Goal: Information Seeking & Learning: Learn about a topic

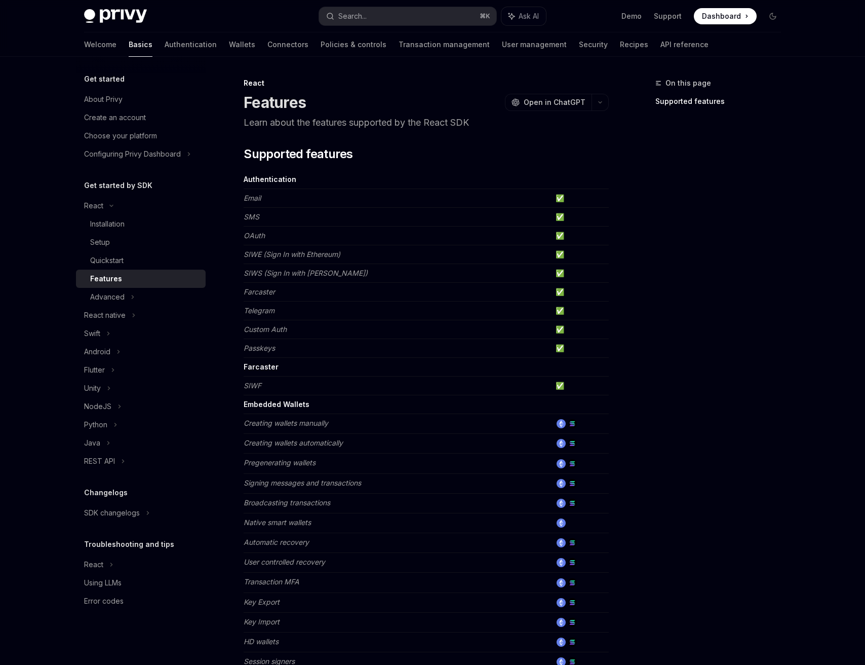
click at [750, 160] on div "On this page Supported features" at bounding box center [712, 371] width 154 height 588
click at [598, 101] on icon "button" at bounding box center [600, 102] width 12 height 4
click at [553, 205] on div "View this page as plain text" at bounding box center [542, 206] width 79 height 8
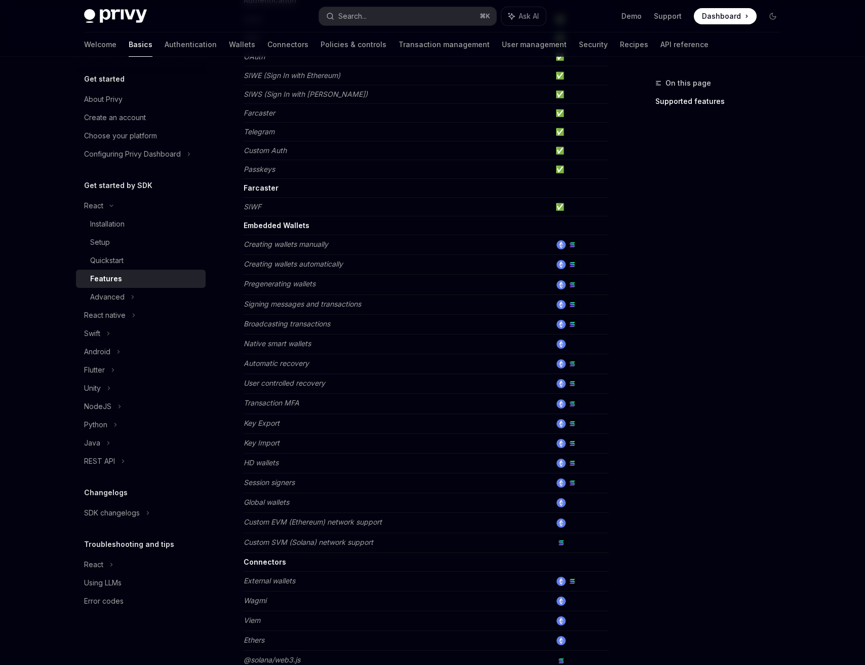
scroll to position [176, 0]
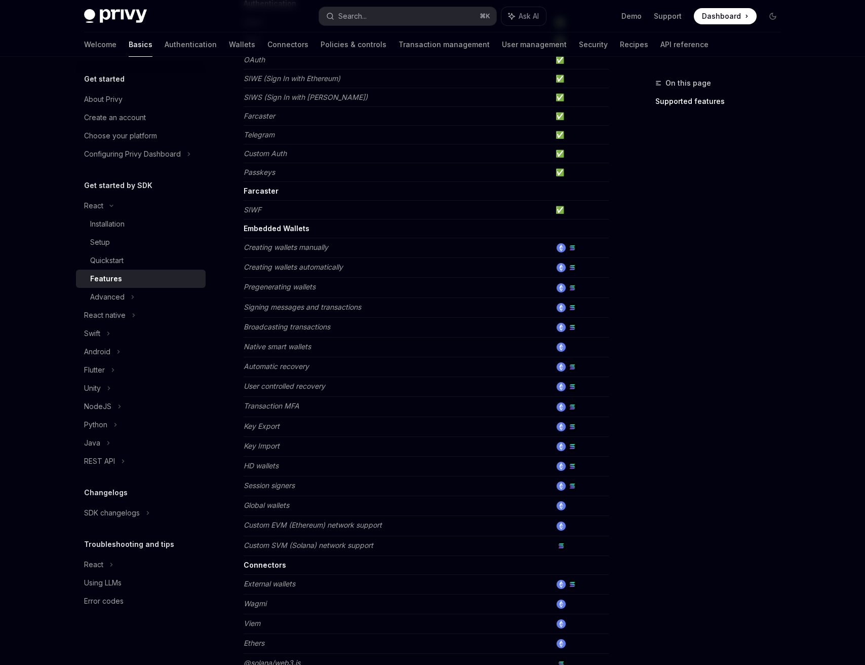
click at [272, 240] on td "Creating wallets manually" at bounding box center [398, 248] width 308 height 20
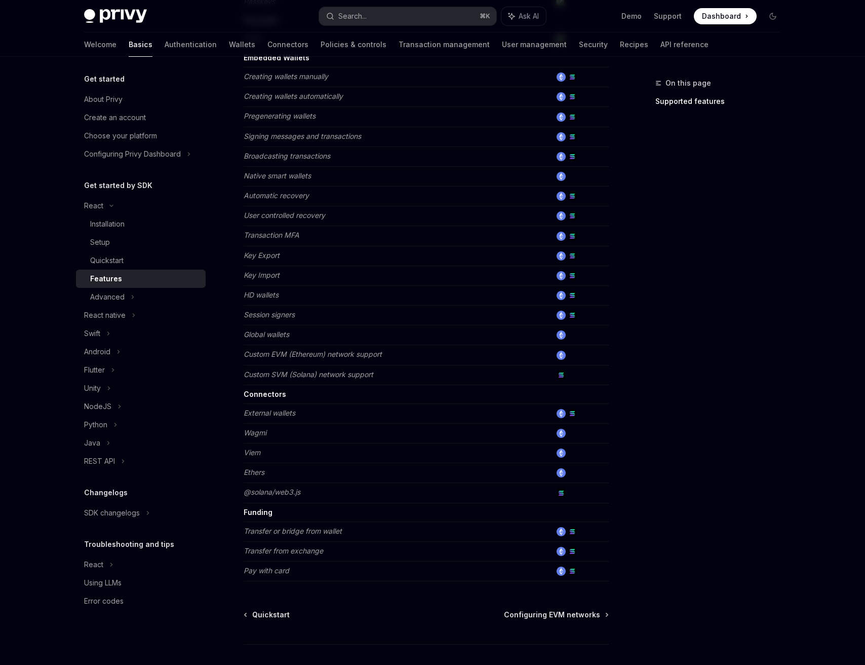
scroll to position [342, 0]
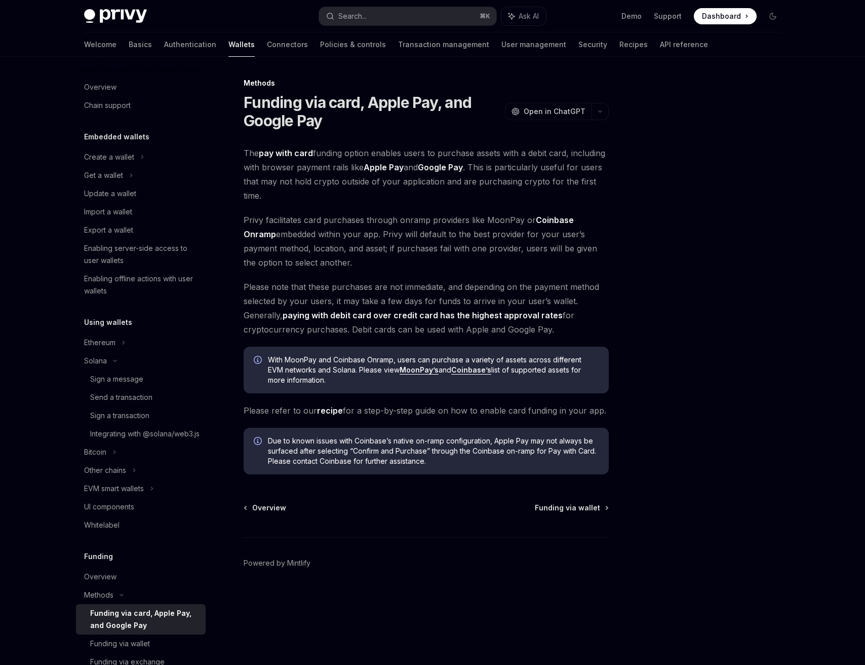
click at [143, 31] on div "Privy Docs home page Search... ⌘ K Ask AI Demo Support Dashboard Dashboard Sear…" at bounding box center [432, 16] width 697 height 32
click at [164, 48] on link "Authentication" at bounding box center [190, 44] width 52 height 24
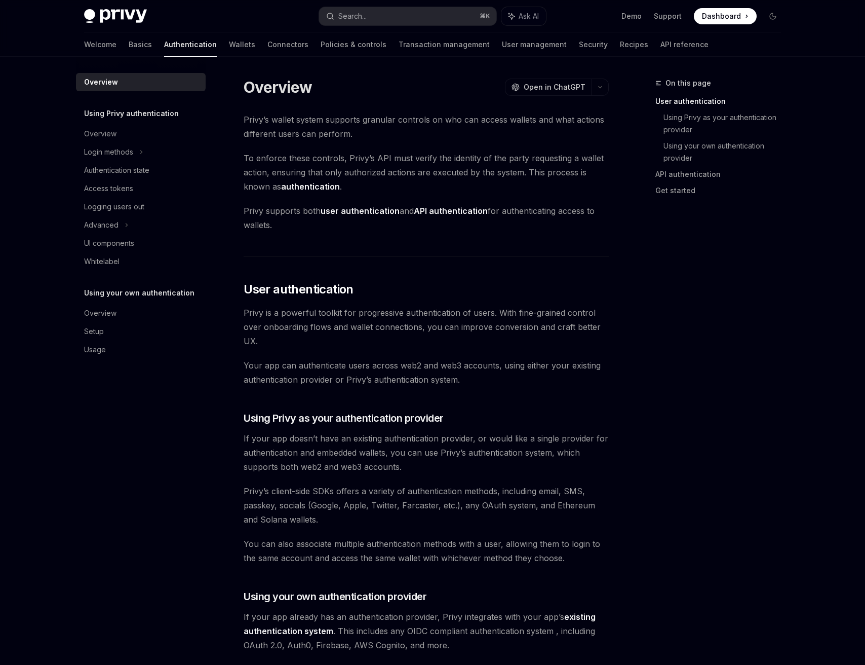
click at [118, 138] on div "Overview" at bounding box center [142, 134] width 116 height 12
type textarea "*"
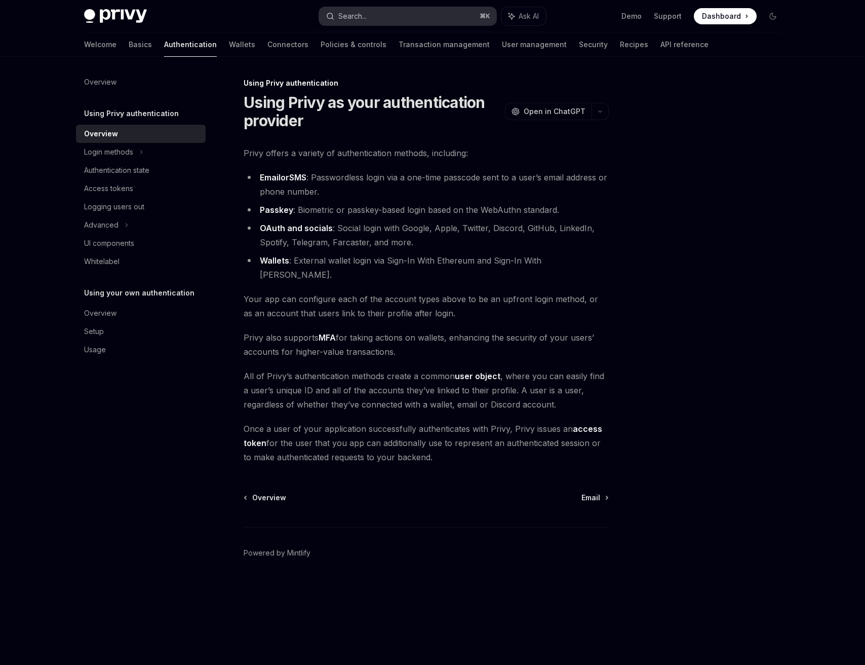
click at [347, 15] on div "Search..." at bounding box center [352, 16] width 28 height 12
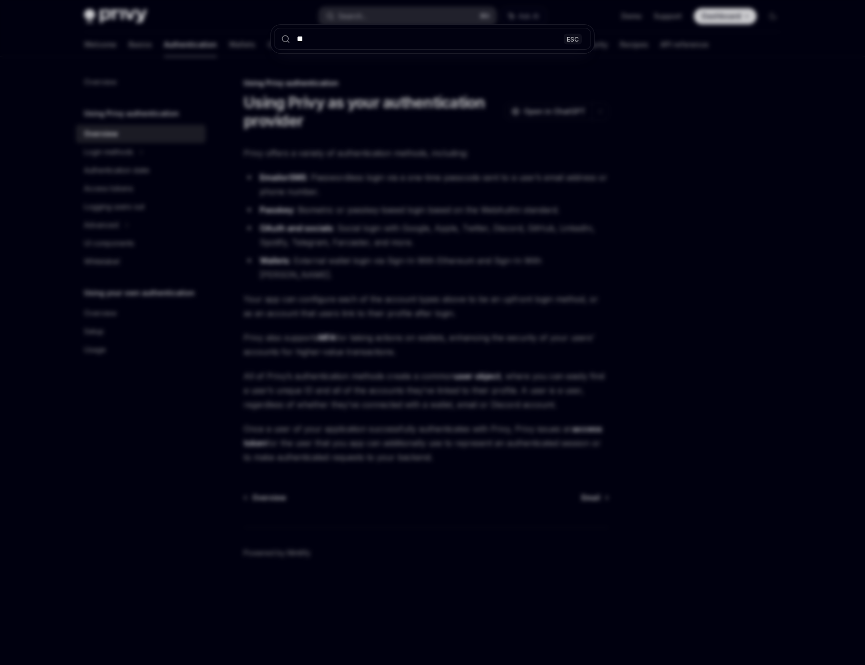
type input "***"
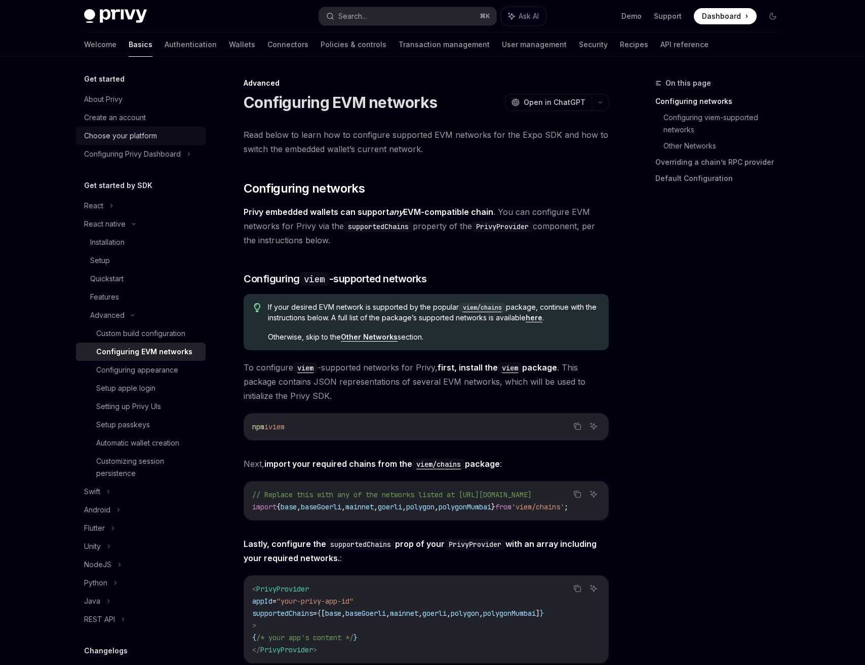
click at [143, 140] on div "Choose your platform" at bounding box center [120, 136] width 73 height 12
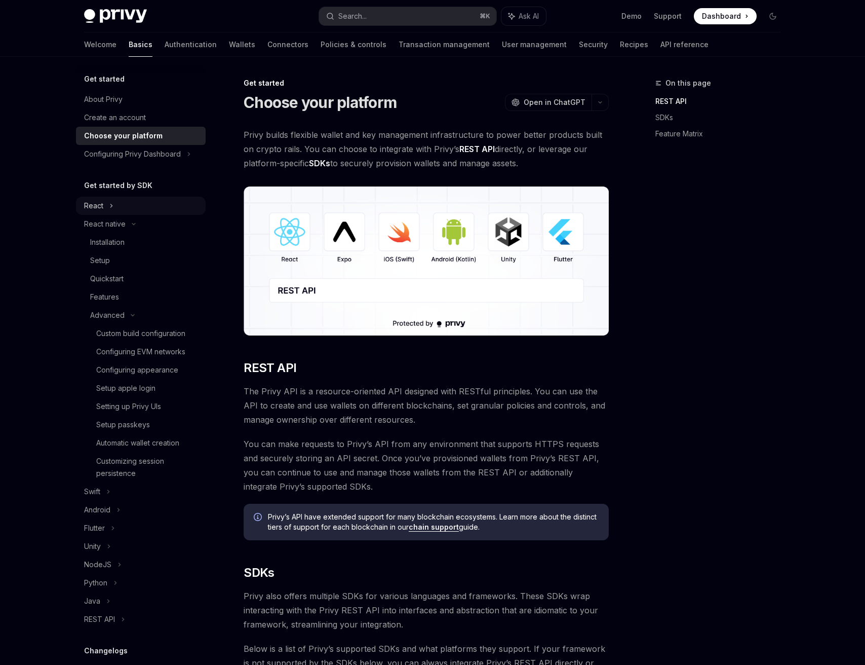
click at [146, 210] on div "React" at bounding box center [141, 206] width 130 height 18
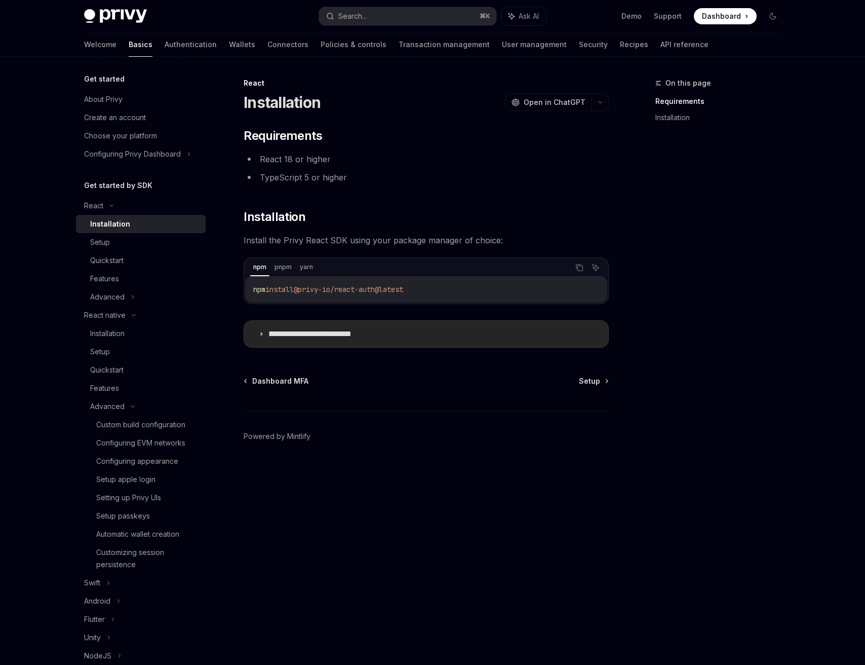
click at [276, 321] on summary "**********" at bounding box center [426, 334] width 364 height 26
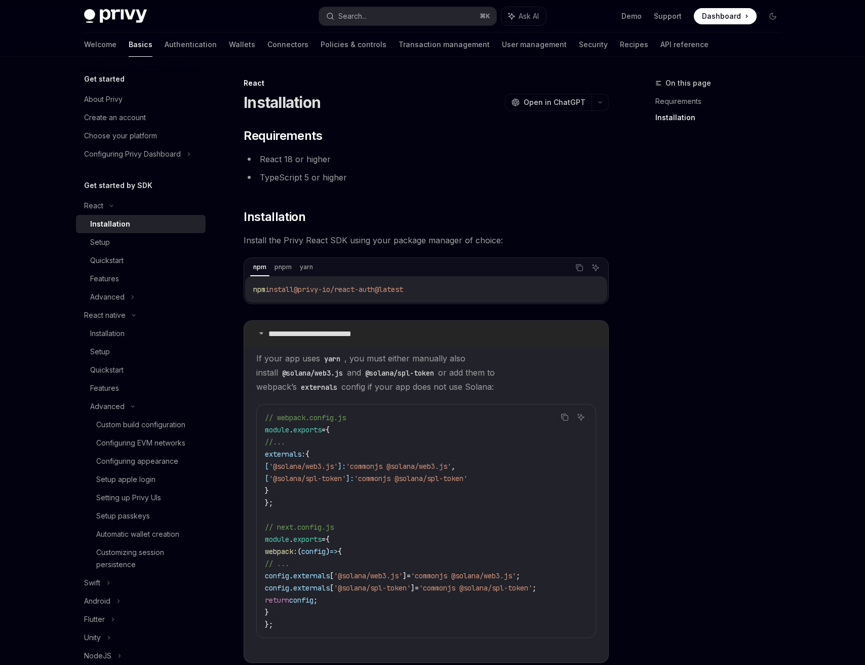
scroll to position [152, 0]
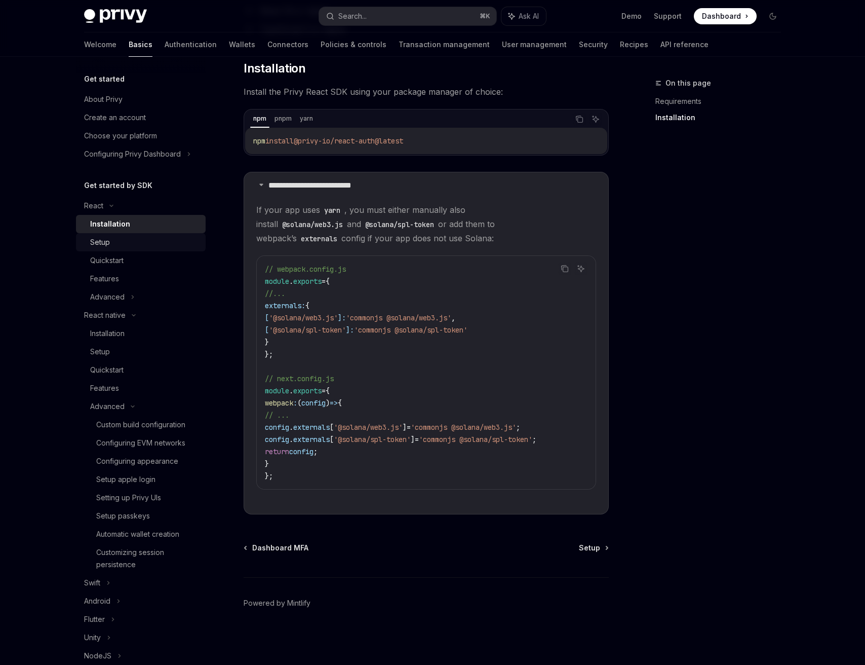
click at [118, 237] on div "Setup" at bounding box center [144, 242] width 109 height 12
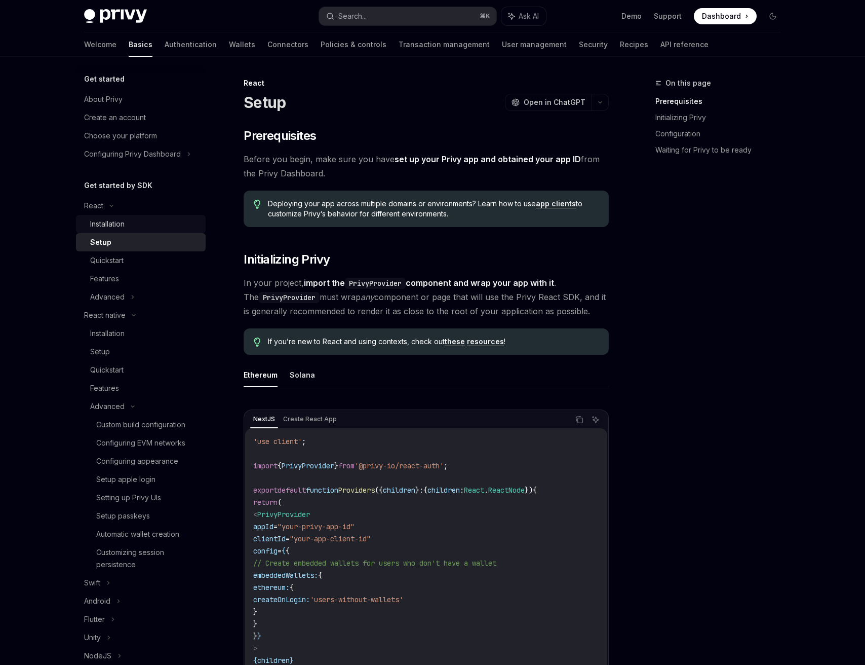
click at [109, 226] on div "Installation" at bounding box center [107, 224] width 34 height 12
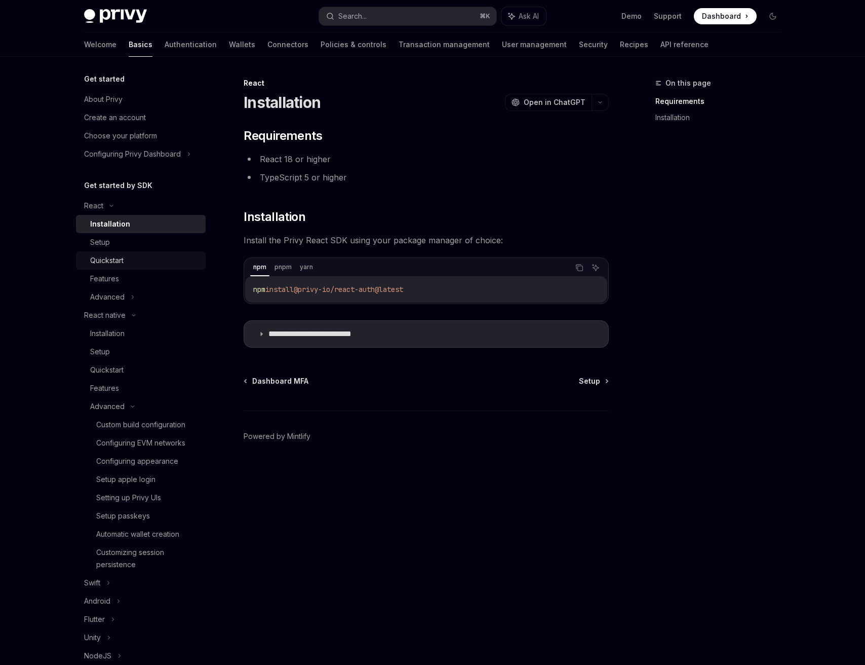
click at [114, 253] on link "Quickstart" at bounding box center [141, 260] width 130 height 18
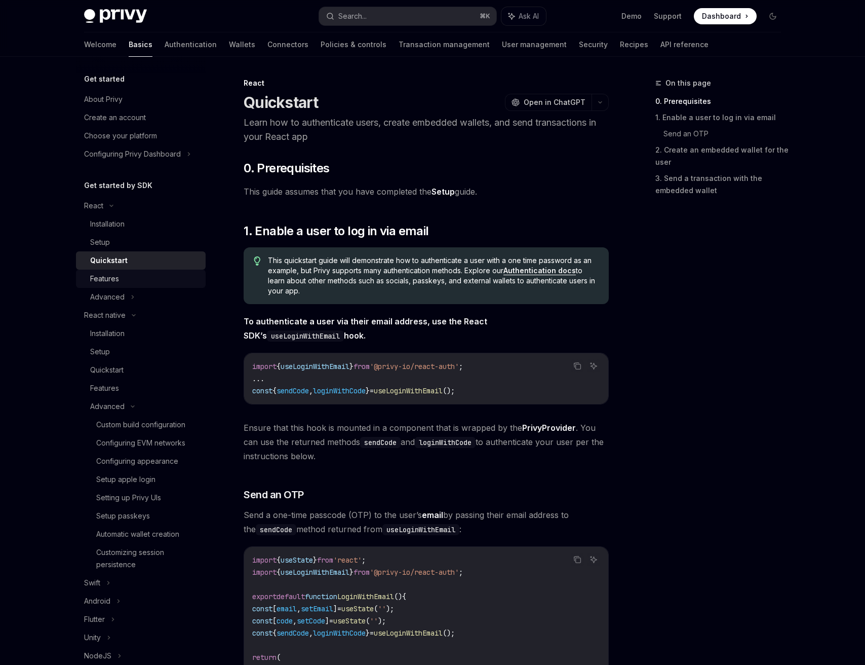
click at [111, 275] on div "Features" at bounding box center [104, 279] width 29 height 12
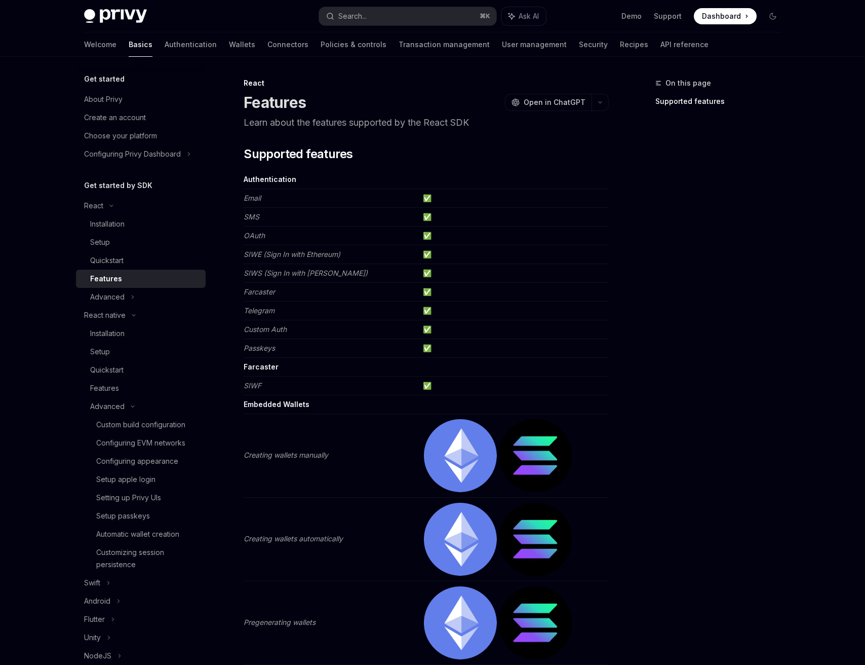
click at [434, 441] on img at bounding box center [460, 455] width 73 height 73
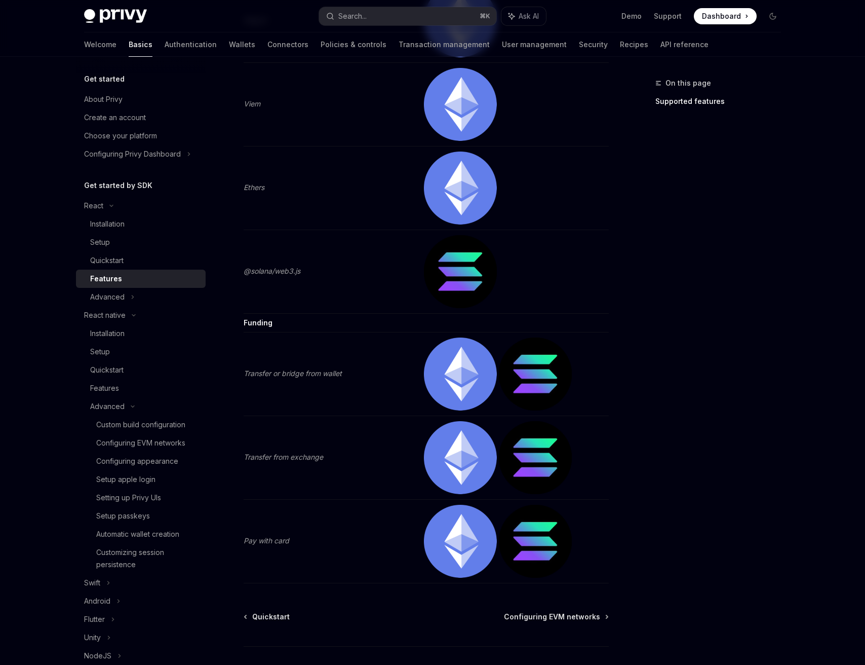
scroll to position [1943, 0]
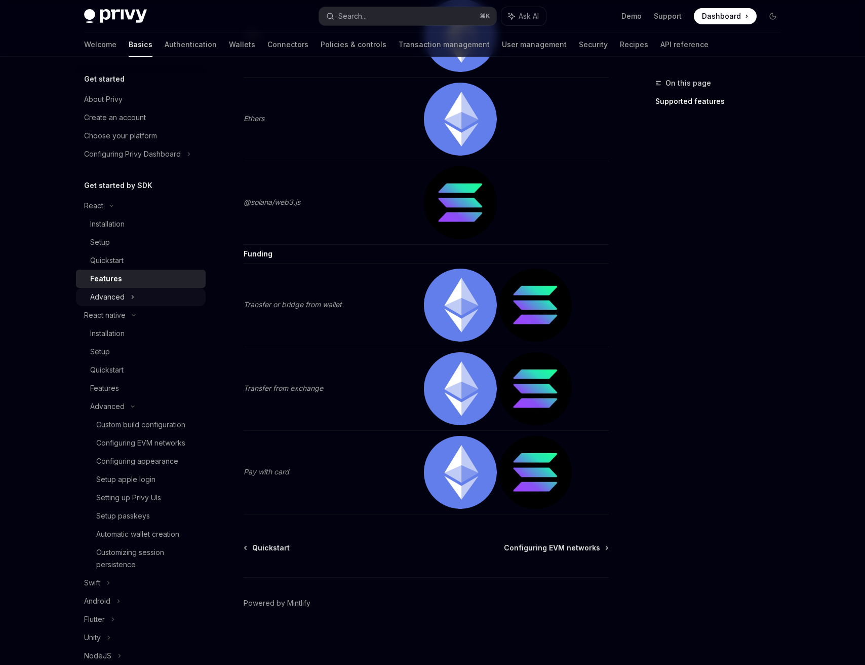
click at [134, 291] on div "Advanced" at bounding box center [141, 297] width 130 height 18
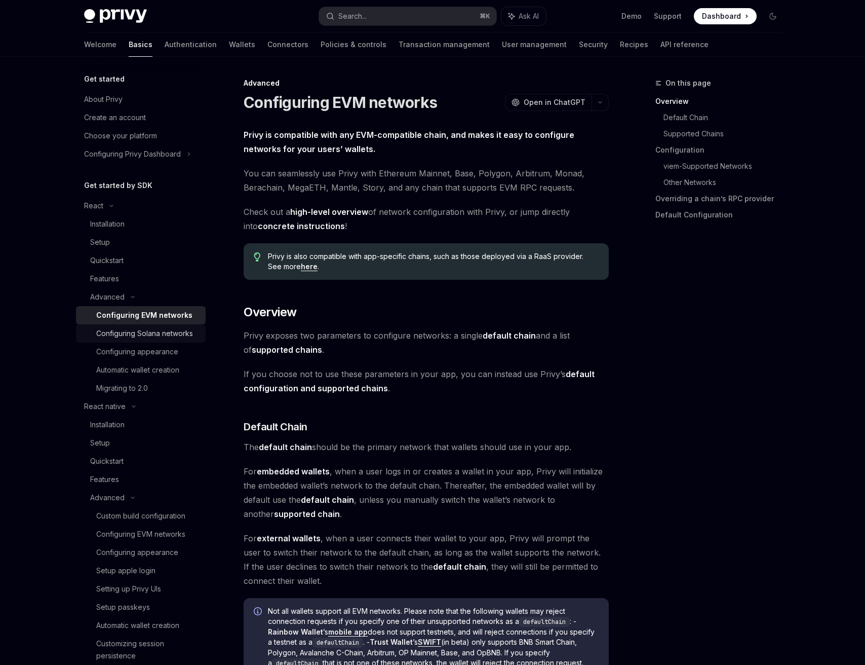
click at [147, 333] on div "Configuring Solana networks" at bounding box center [144, 333] width 97 height 12
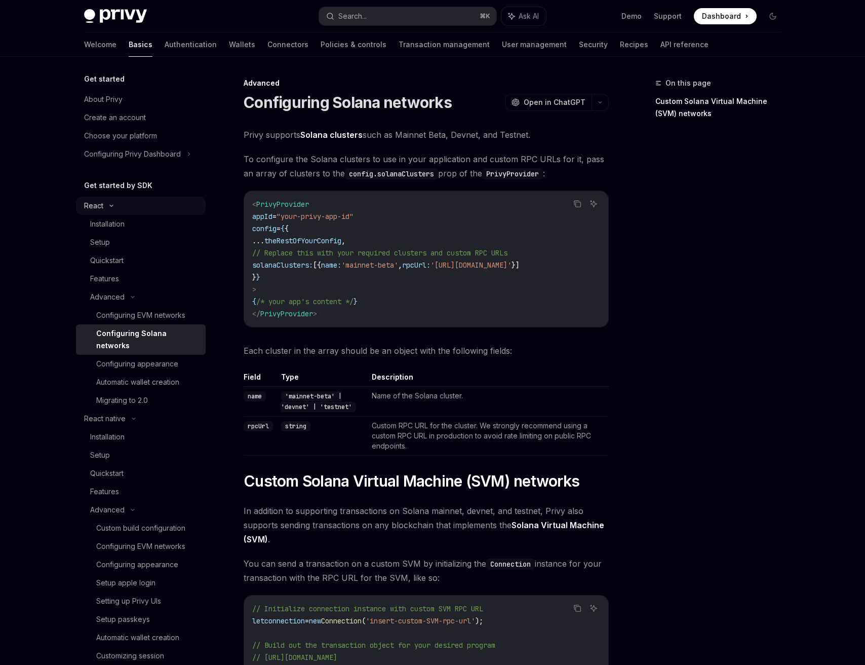
click at [116, 209] on div "React" at bounding box center [141, 206] width 130 height 18
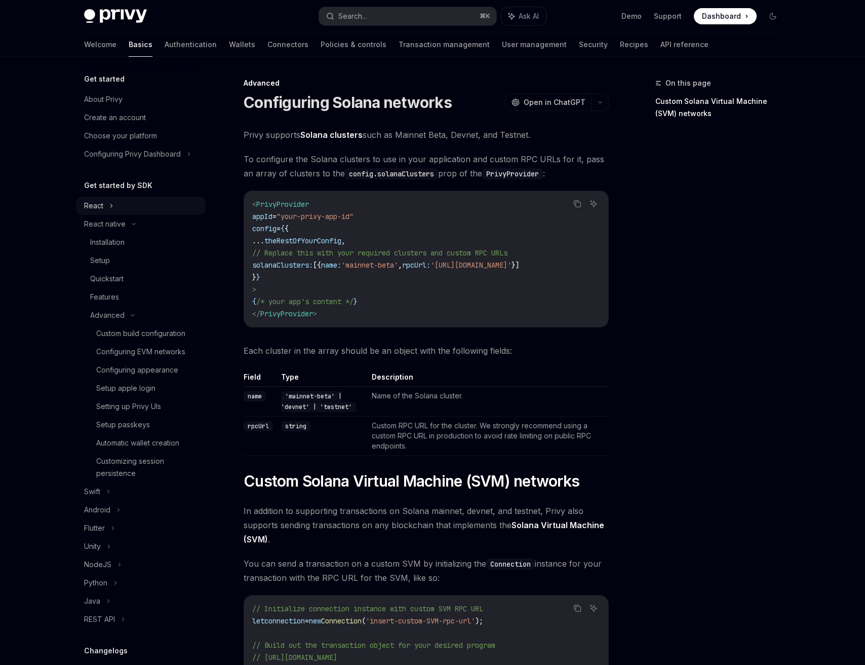
click at [103, 208] on div "React" at bounding box center [141, 206] width 130 height 18
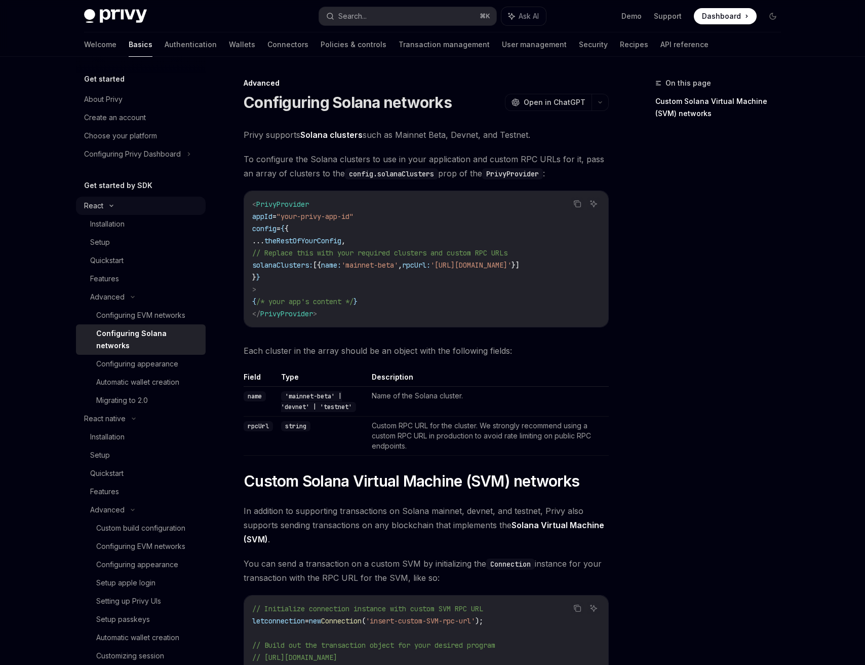
click at [103, 219] on div "Installation" at bounding box center [107, 224] width 34 height 12
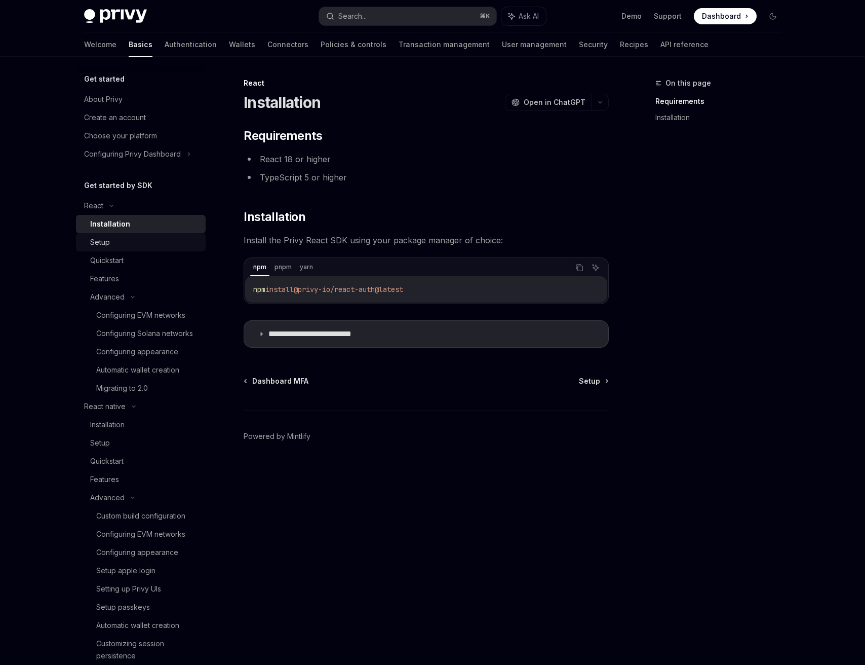
click at [101, 234] on link "Setup" at bounding box center [141, 242] width 130 height 18
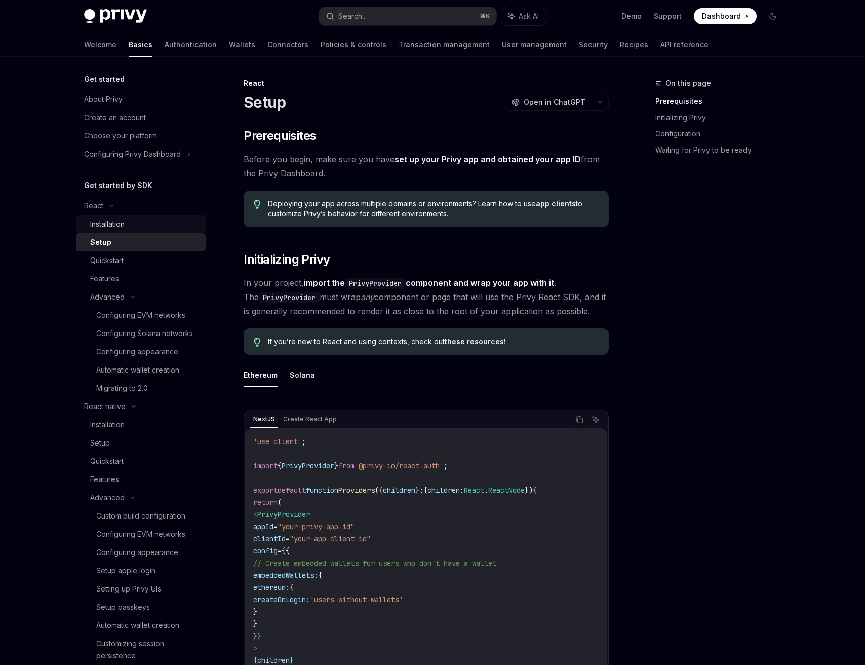
click at [98, 222] on div "Installation" at bounding box center [107, 224] width 34 height 12
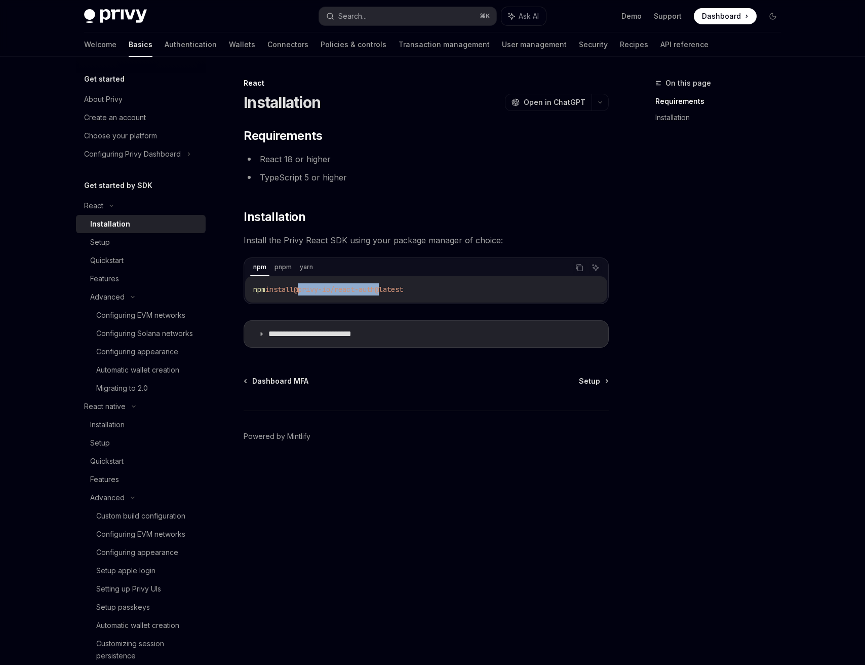
drag, startPoint x: 389, startPoint y: 288, endPoint x: 304, endPoint y: 288, distance: 84.6
click at [304, 288] on span "@privy-io/react-auth@latest" at bounding box center [348, 289] width 109 height 9
copy span "@privy-io/react-auth"
click at [467, 119] on div "**********" at bounding box center [331, 371] width 559 height 588
click at [126, 331] on div "Configuring Solana networks" at bounding box center [144, 333] width 97 height 12
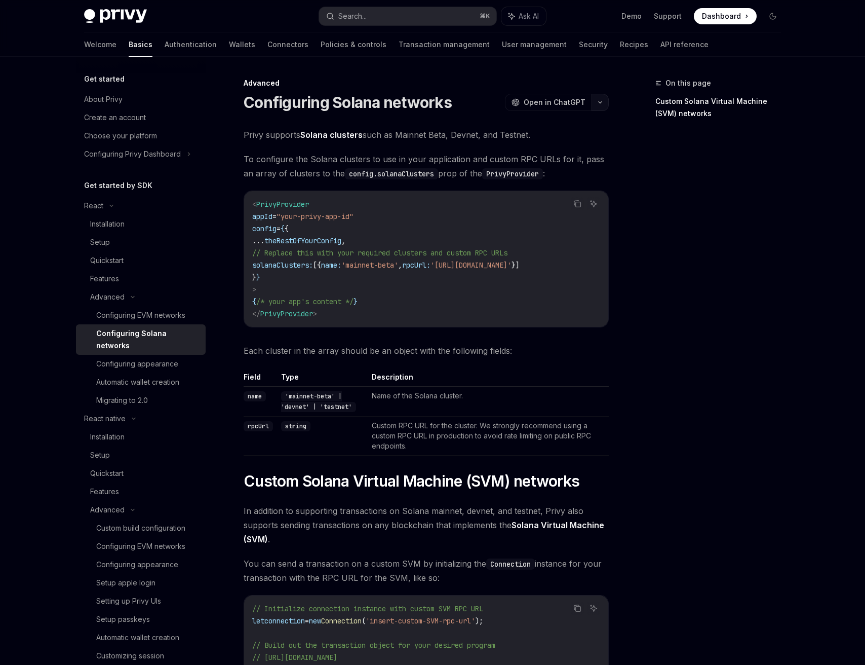
click at [597, 104] on icon "button" at bounding box center [600, 102] width 12 height 4
click at [561, 204] on div "View this page as plain text" at bounding box center [542, 206] width 79 height 8
click at [156, 358] on div "Configuring appearance" at bounding box center [137, 364] width 82 height 12
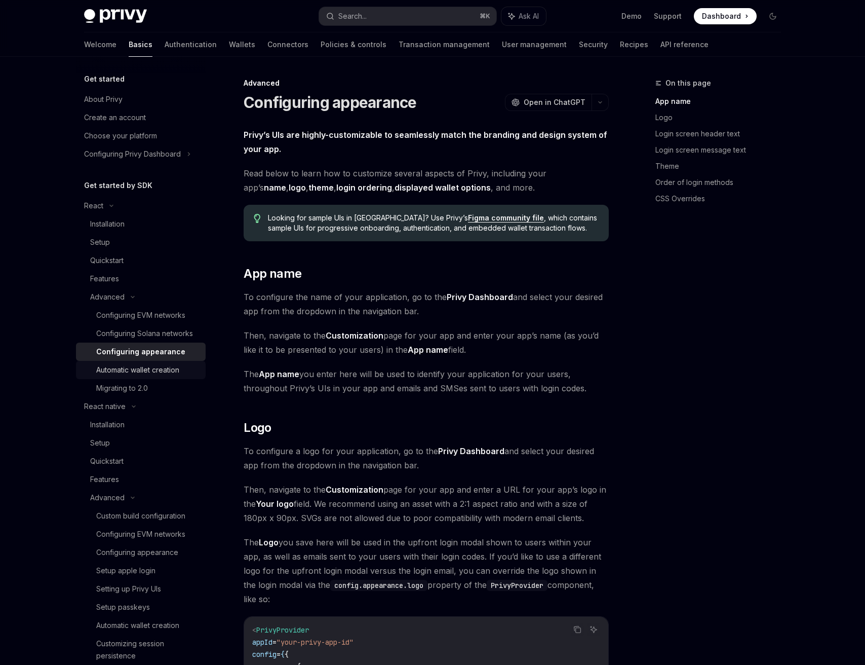
click at [157, 365] on div "Automatic wallet creation" at bounding box center [137, 370] width 83 height 12
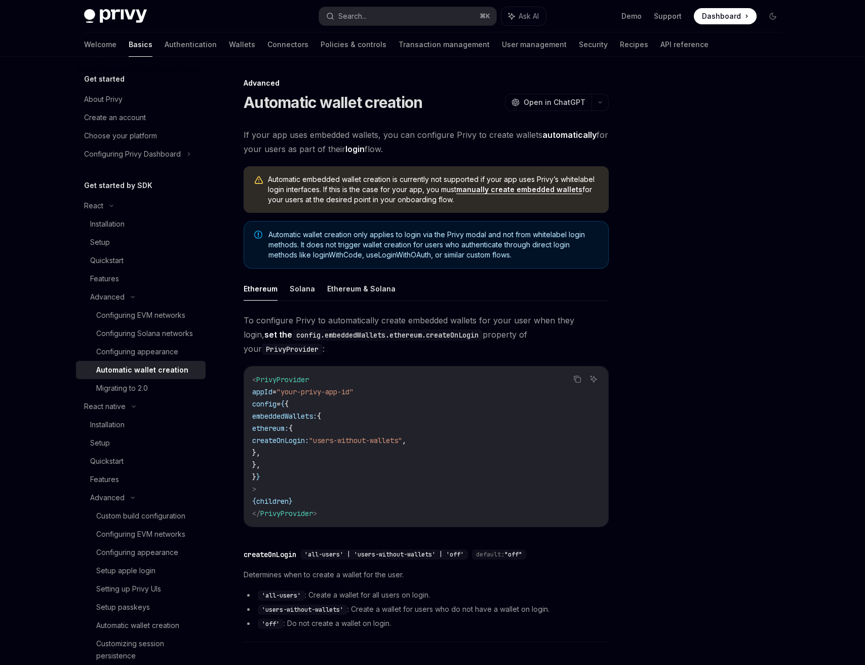
click at [382, 131] on span "If your app uses embedded wallets, you can configure Privy to create wallets au…" at bounding box center [426, 142] width 365 height 28
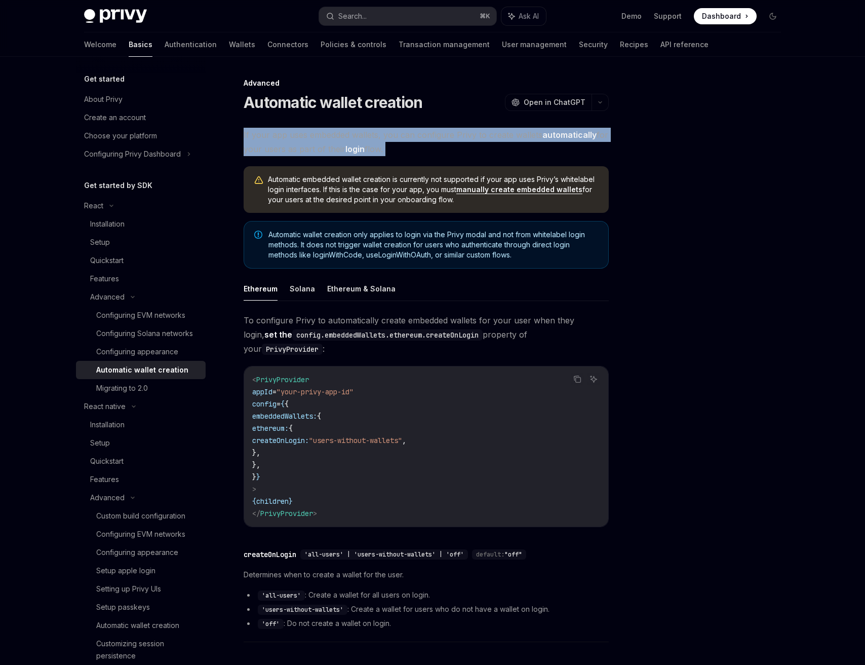
click at [382, 131] on span "If your app uses embedded wallets, you can configure Privy to create wallets au…" at bounding box center [426, 142] width 365 height 28
click at [380, 135] on span "If your app uses embedded wallets, you can configure Privy to create wallets au…" at bounding box center [426, 142] width 365 height 28
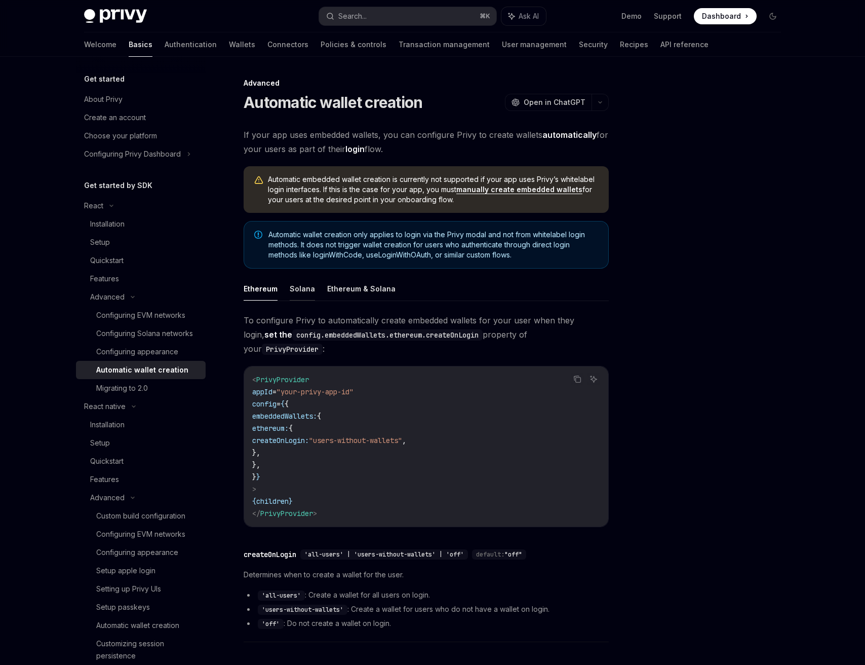
click at [301, 288] on button "Solana" at bounding box center [302, 289] width 25 height 24
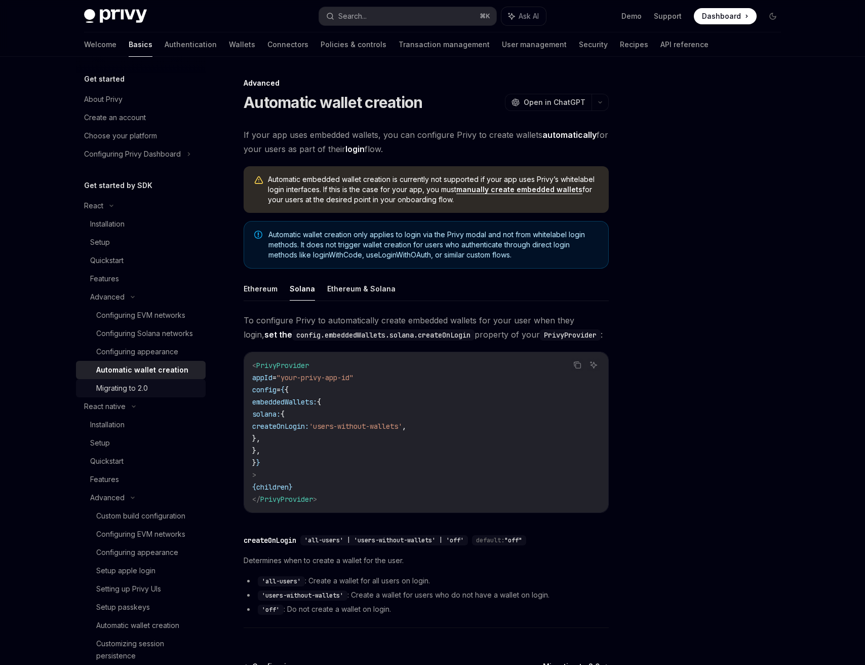
click at [150, 386] on div "Migrating to 2.0" at bounding box center [147, 388] width 103 height 12
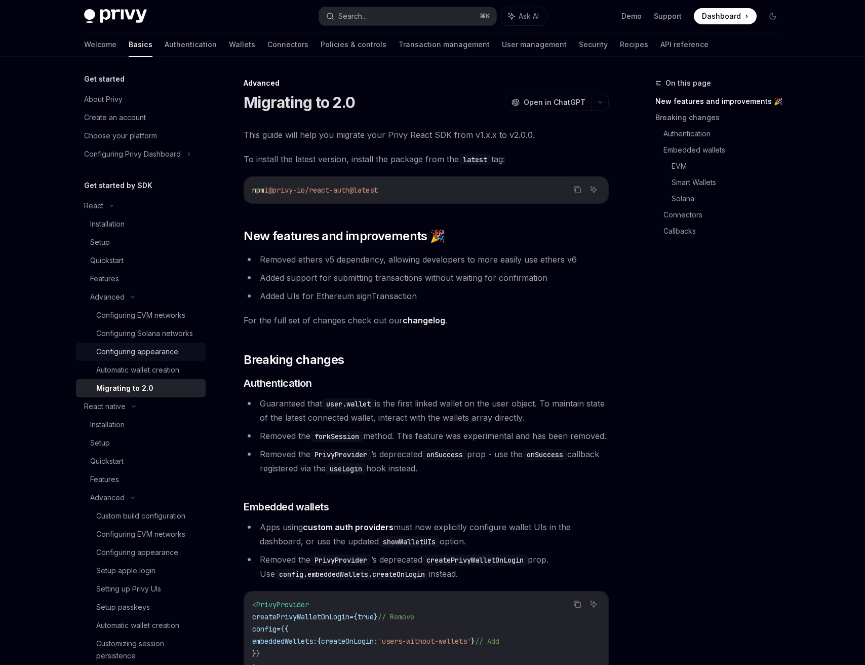
click at [161, 351] on div "Configuring appearance" at bounding box center [137, 351] width 82 height 12
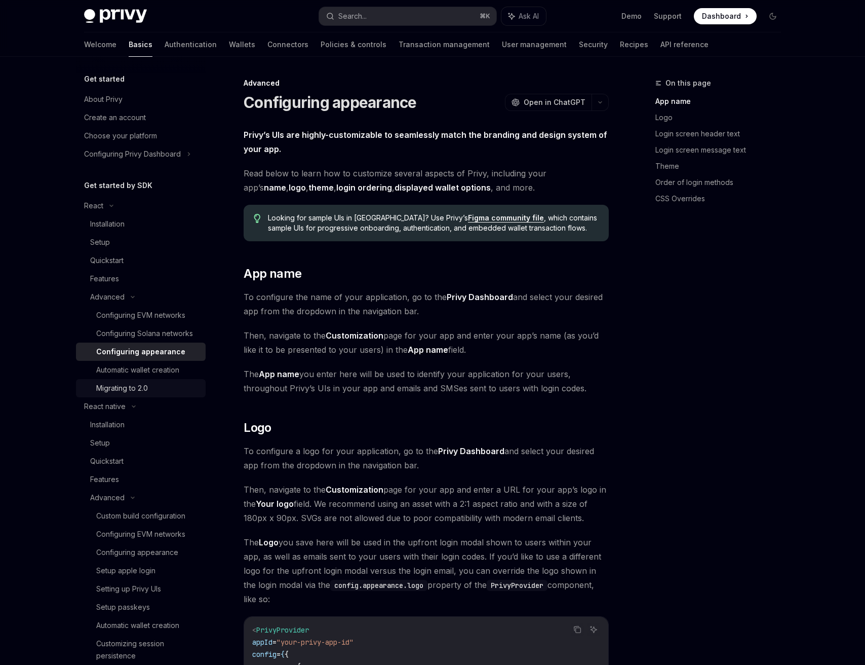
click at [155, 393] on div "Migrating to 2.0" at bounding box center [147, 388] width 103 height 12
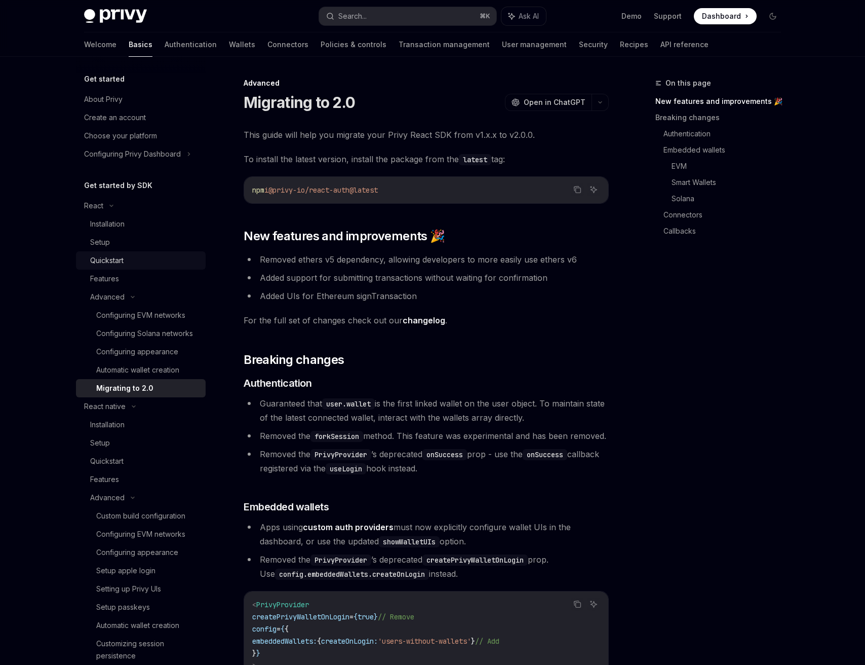
click at [99, 255] on div "Quickstart" at bounding box center [106, 260] width 33 height 12
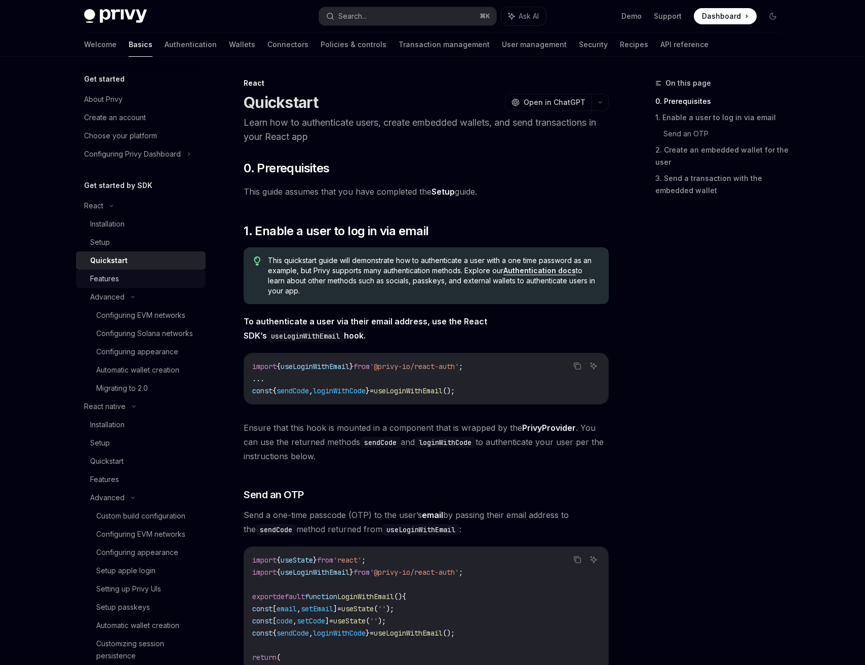
click at [103, 278] on div "Features" at bounding box center [104, 279] width 29 height 12
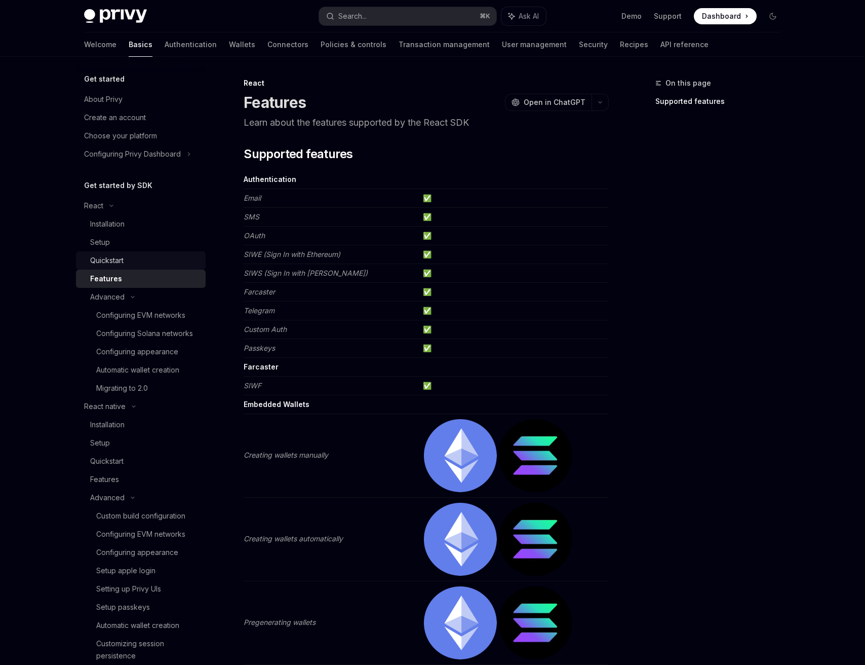
click at [114, 252] on link "Quickstart" at bounding box center [141, 260] width 130 height 18
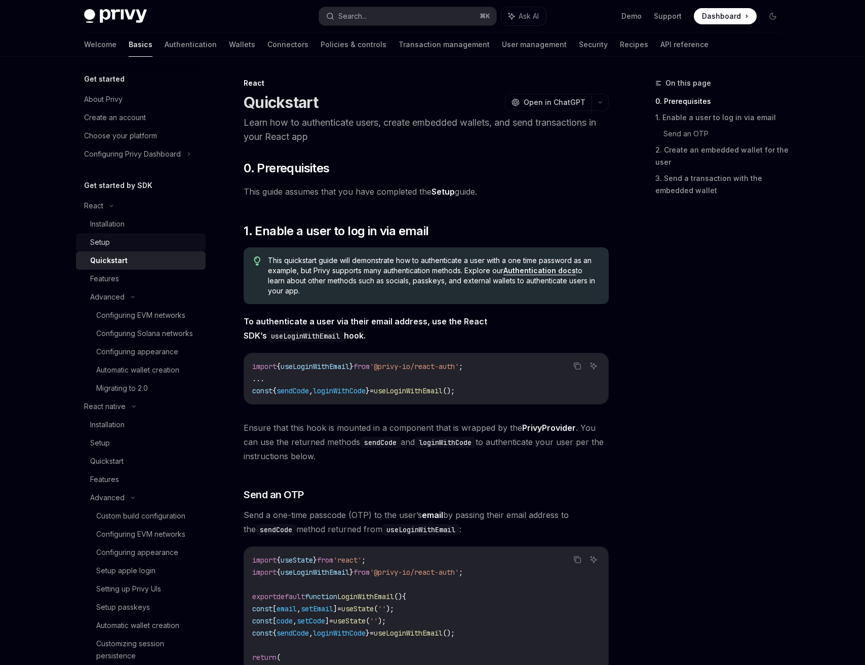
click at [116, 243] on div "Setup" at bounding box center [144, 242] width 109 height 12
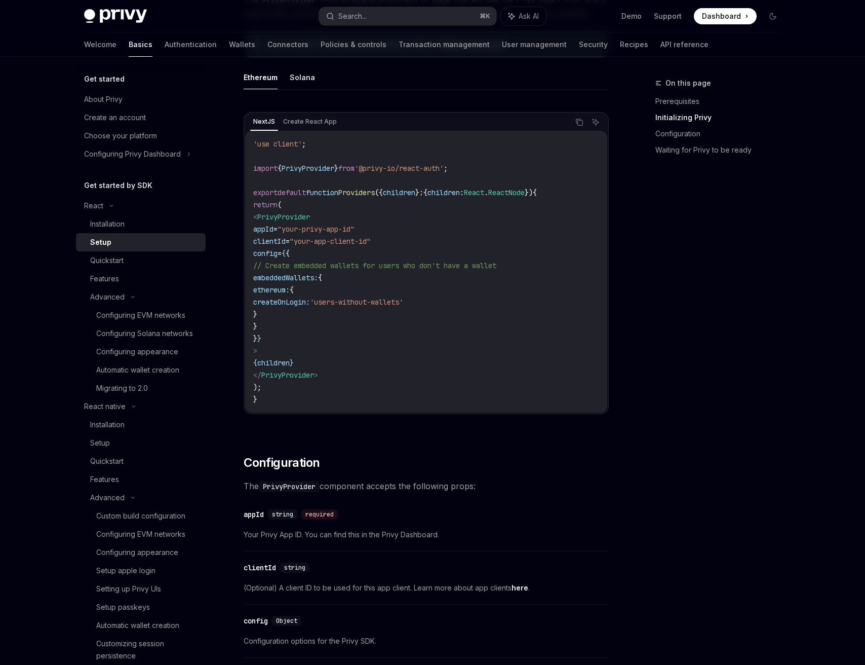
scroll to position [295, 0]
click at [301, 85] on button "Solana" at bounding box center [302, 79] width 25 height 24
type textarea "*"
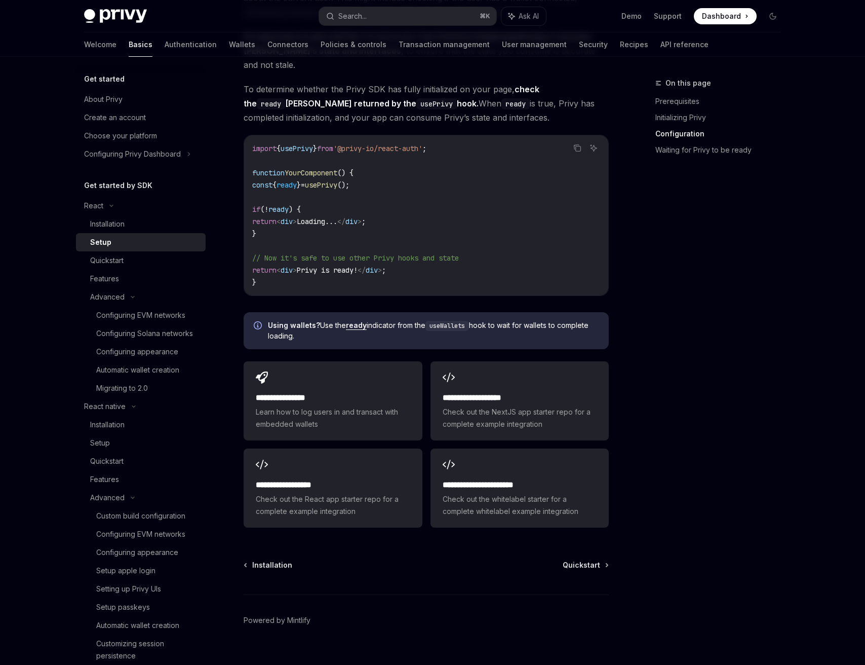
scroll to position [1121, 0]
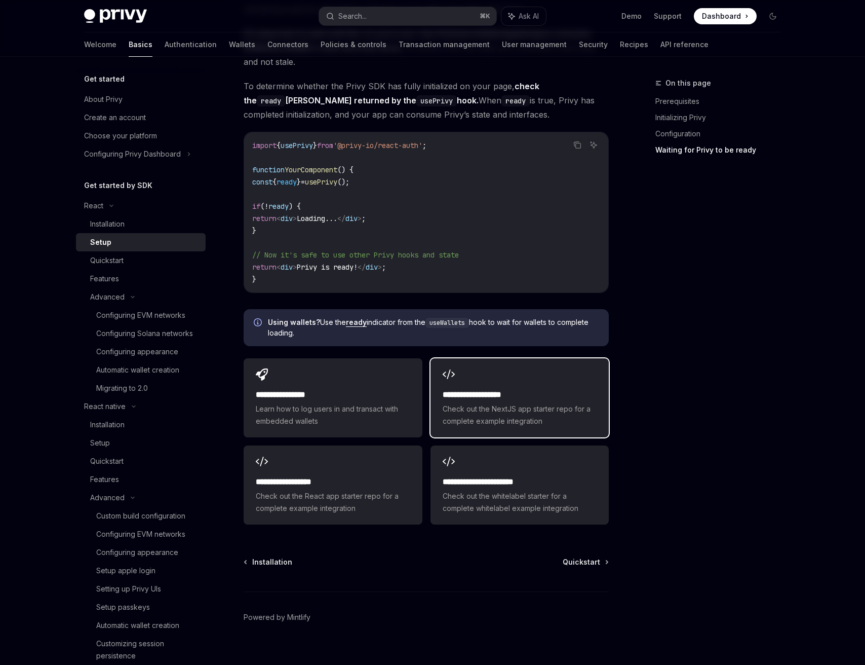
click at [469, 389] on div "**********" at bounding box center [520, 408] width 154 height 39
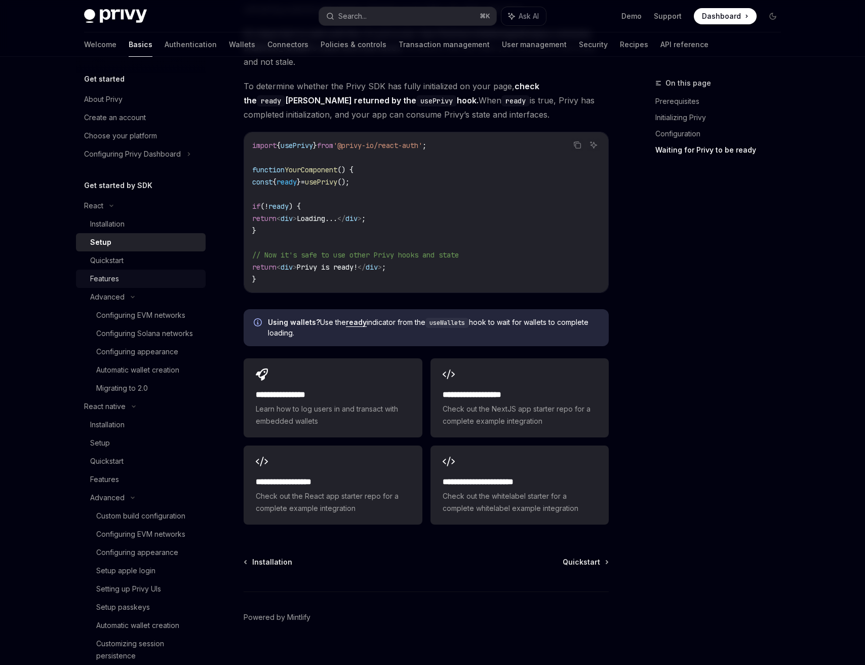
scroll to position [46, 0]
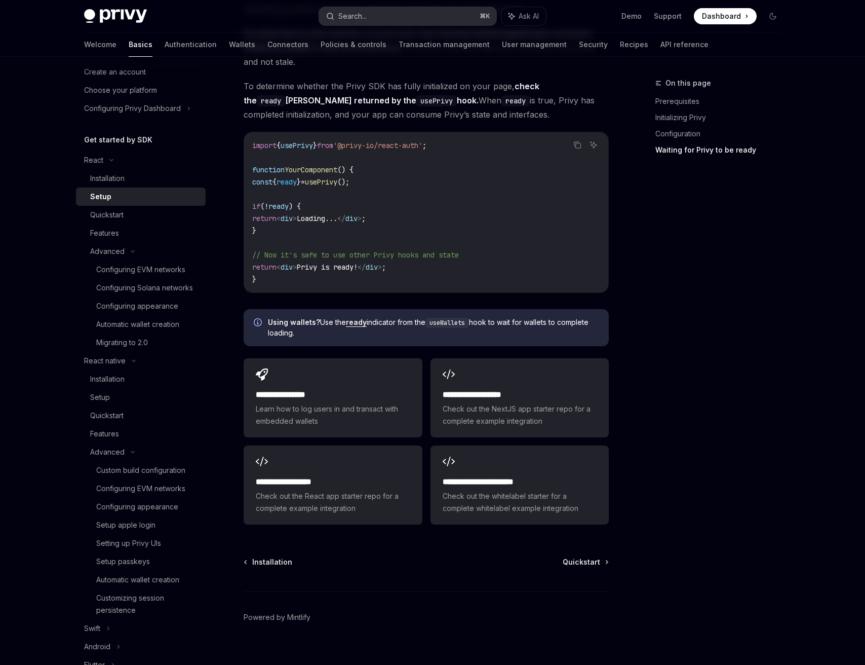
click at [371, 23] on button "Search... ⌘ K" at bounding box center [407, 16] width 177 height 18
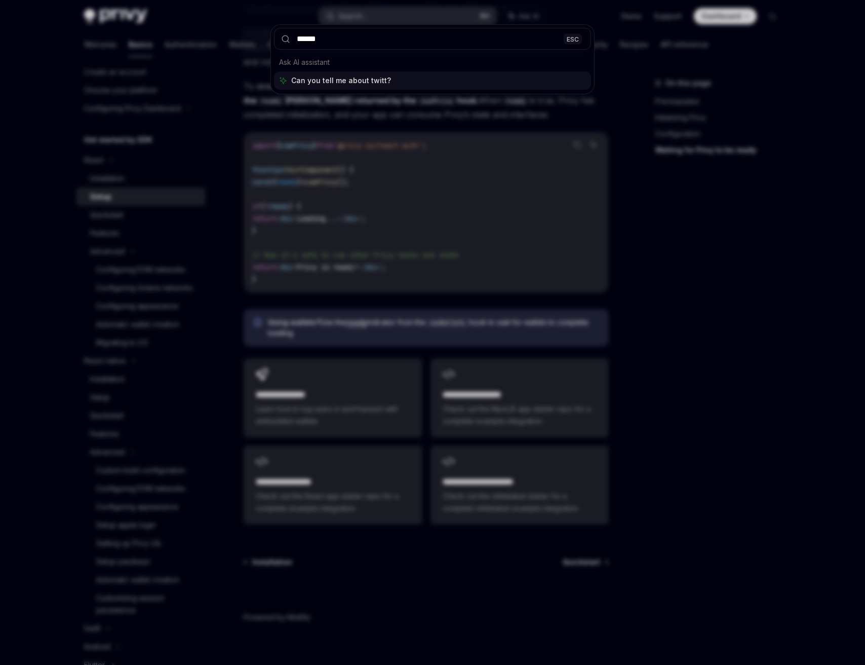
type input "*******"
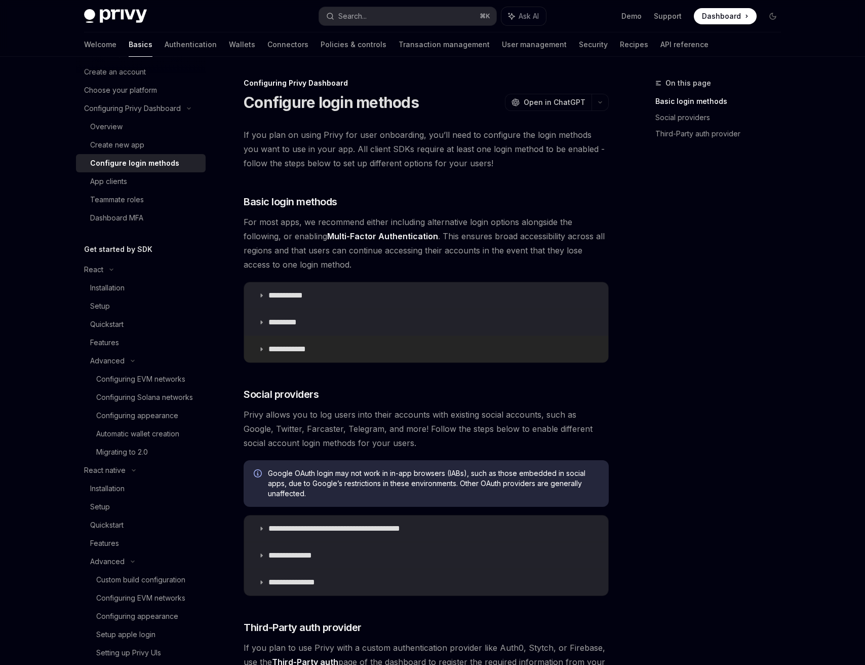
click at [300, 358] on summary "**********" at bounding box center [426, 349] width 364 height 26
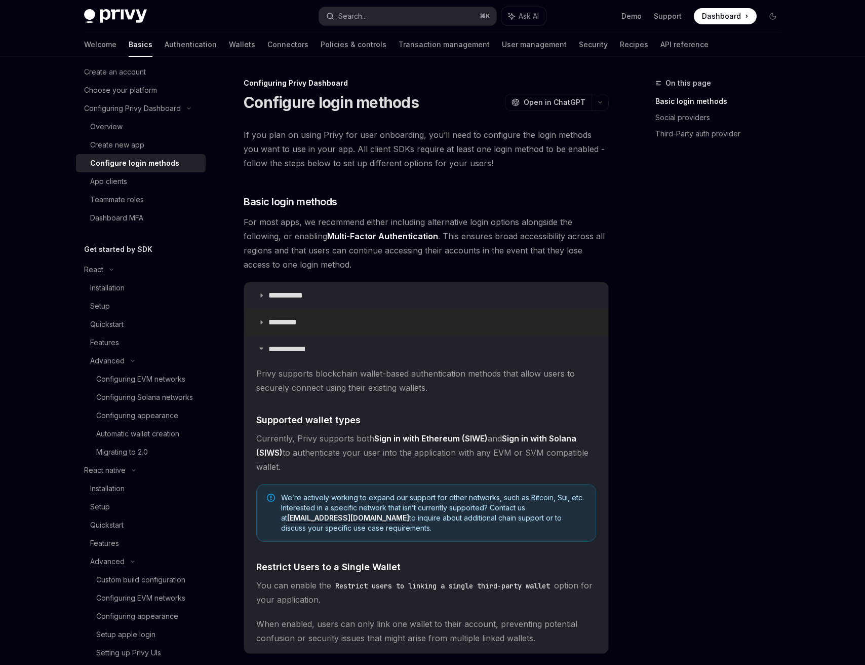
click at [284, 325] on p "*********" at bounding box center [287, 322] width 39 height 10
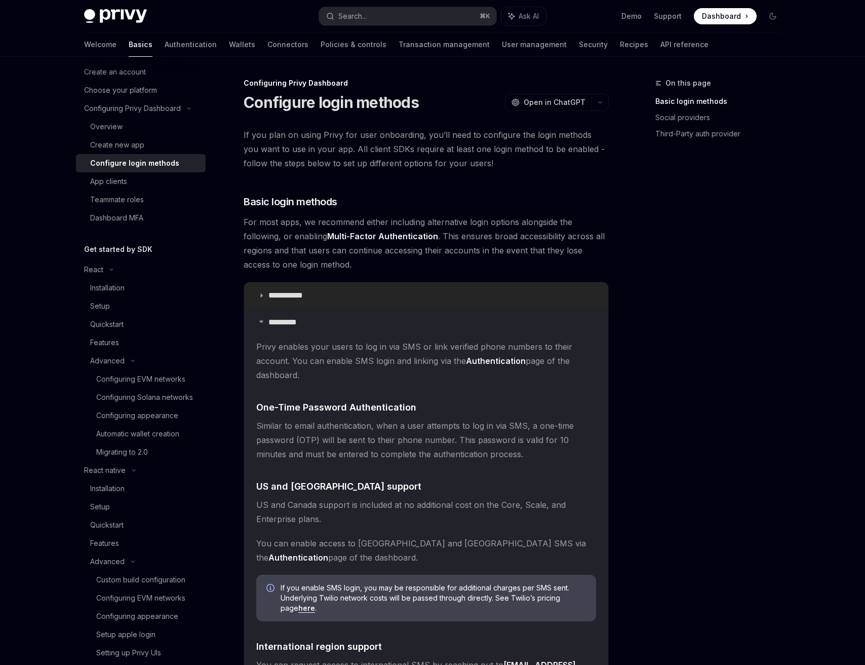
click at [276, 303] on summary "**********" at bounding box center [426, 295] width 364 height 26
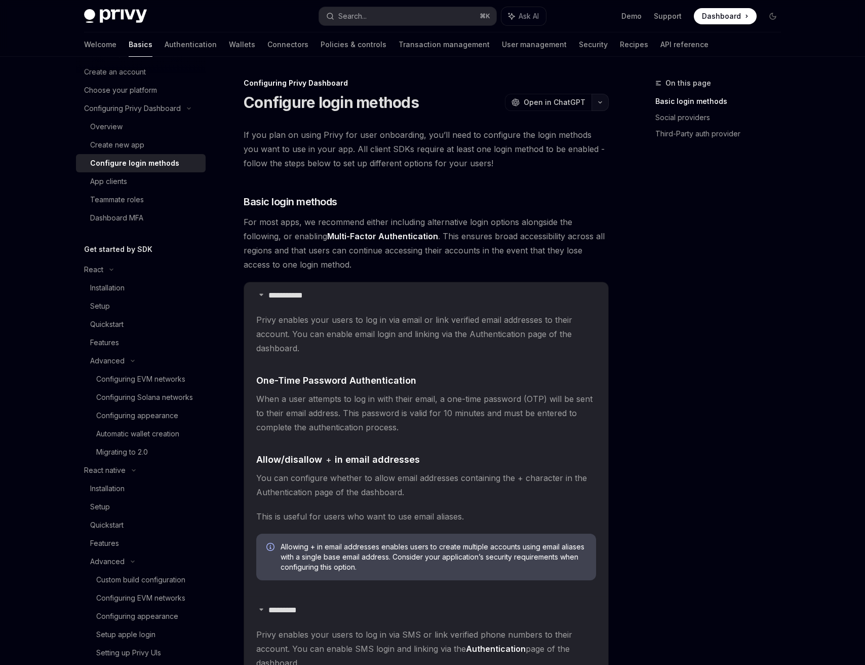
click at [598, 100] on icon "button" at bounding box center [600, 102] width 12 height 4
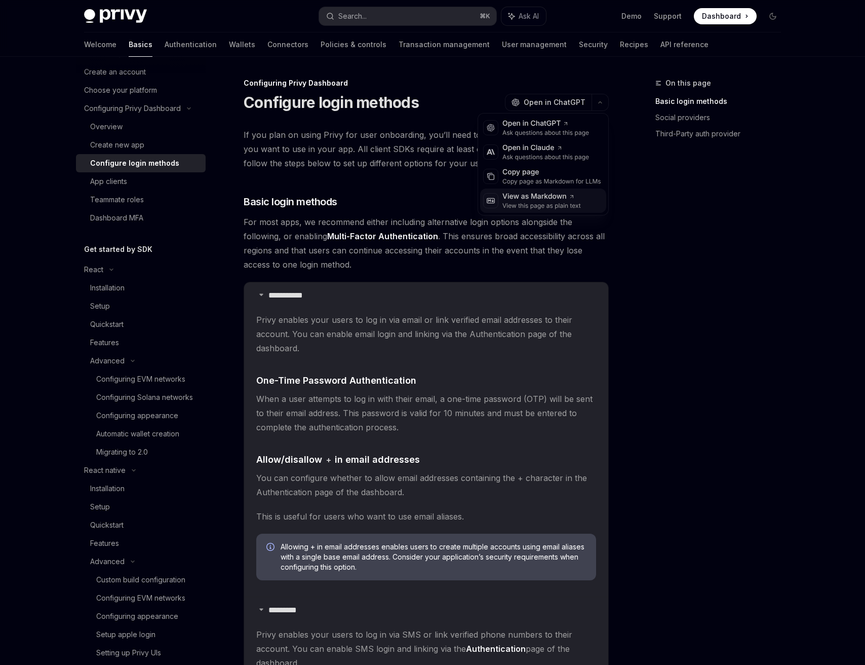
click at [530, 196] on div "View as Markdown" at bounding box center [542, 196] width 79 height 10
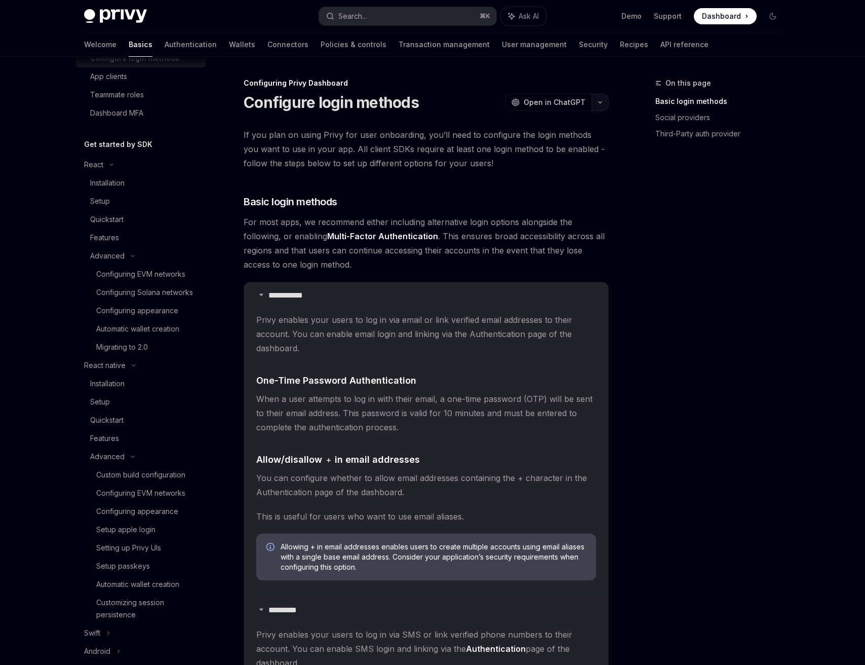
click at [601, 102] on icon "button" at bounding box center [600, 102] width 12 height 4
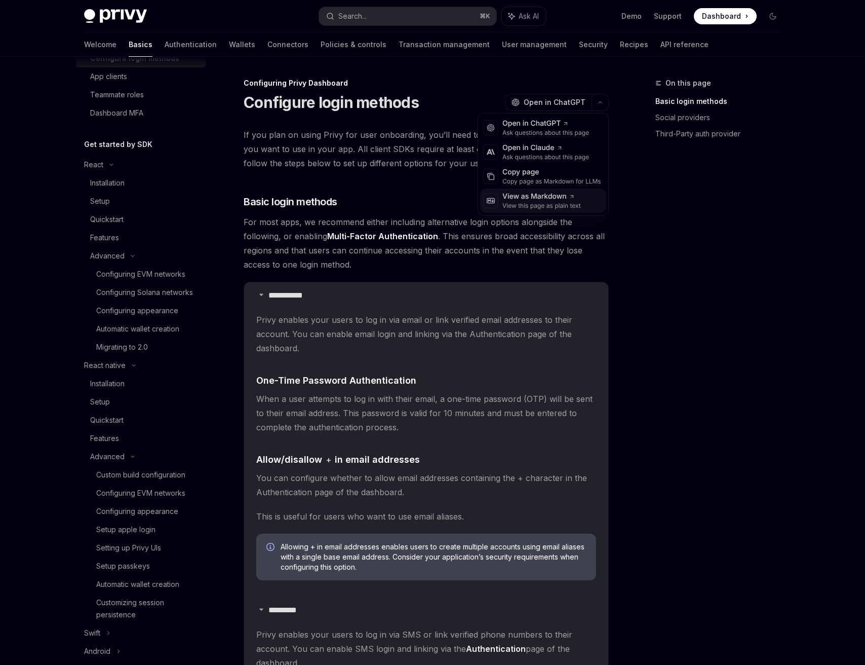
click at [588, 200] on div "View as Markdown View this page as plain text" at bounding box center [543, 200] width 126 height 24
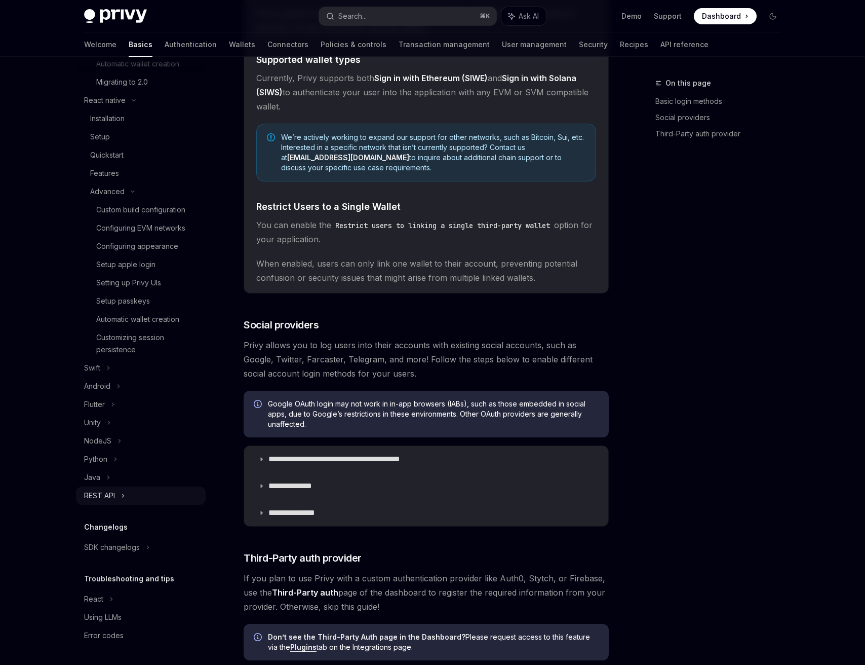
scroll to position [1095, 0]
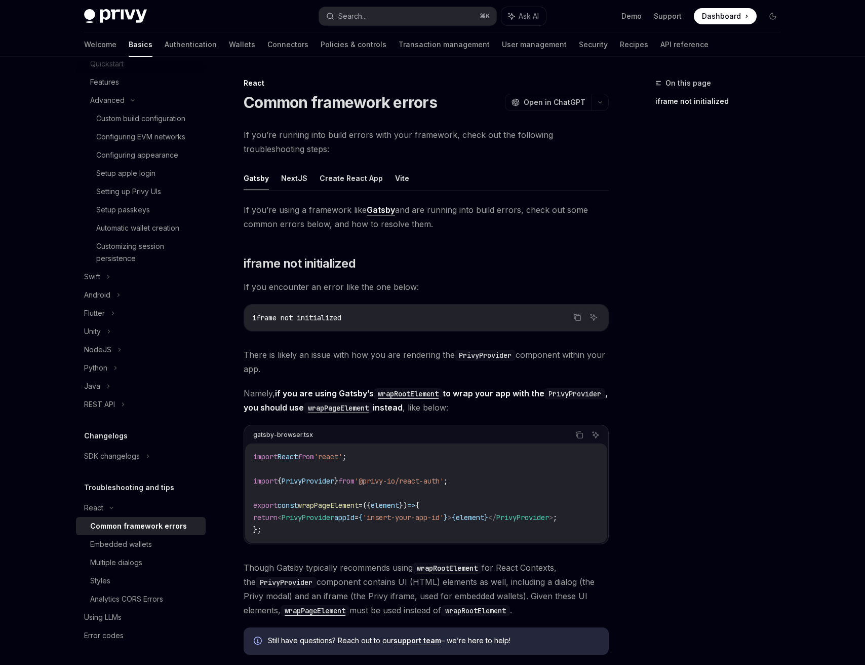
scroll to position [506, 0]
click at [290, 187] on button "NextJS" at bounding box center [294, 178] width 26 height 24
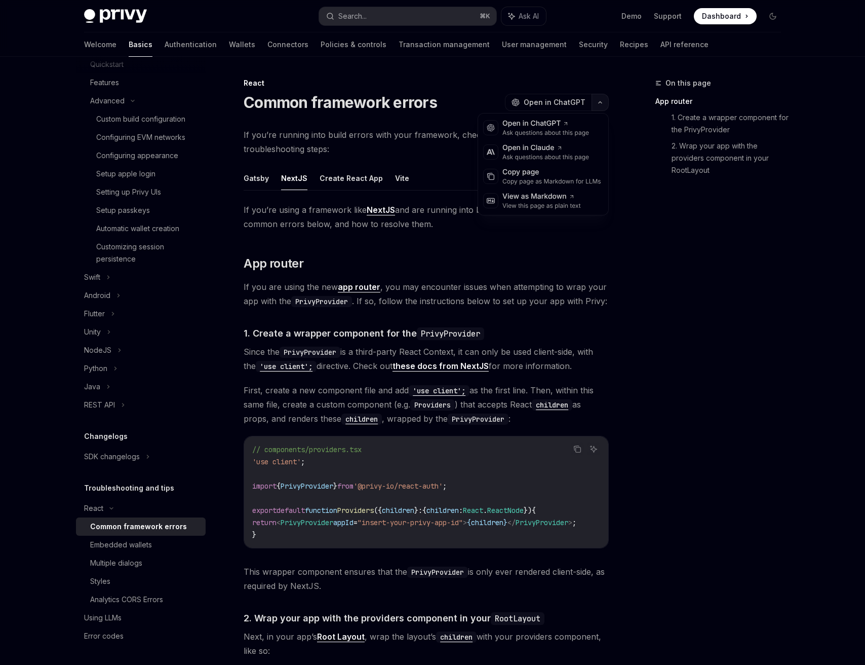
click at [598, 105] on button "button" at bounding box center [600, 102] width 17 height 17
click at [556, 202] on div "View this page as plain text" at bounding box center [542, 206] width 79 height 8
click at [123, 543] on div "Embedded wallets" at bounding box center [121, 545] width 62 height 12
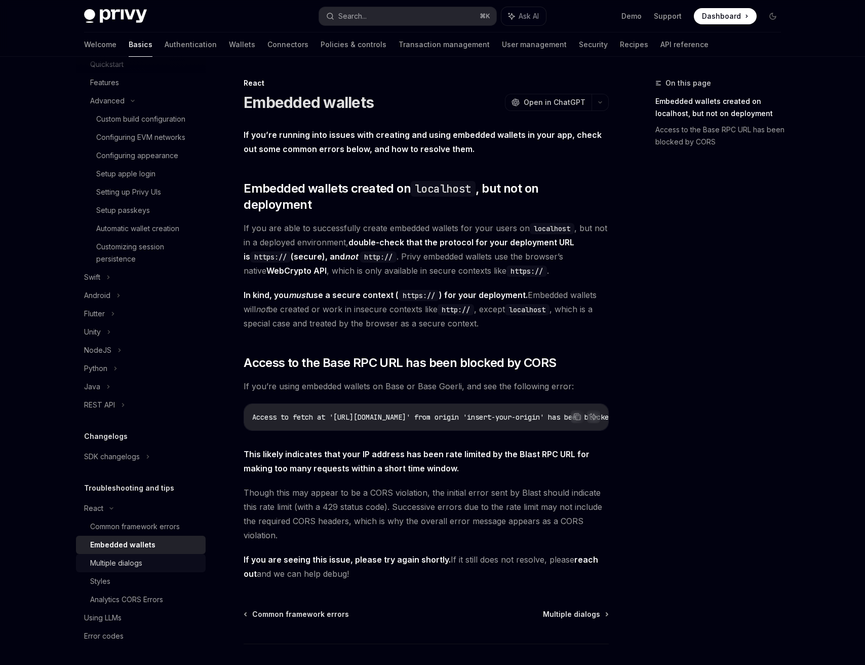
click at [117, 561] on div "Multiple dialogs" at bounding box center [116, 563] width 52 height 12
type textarea "*"
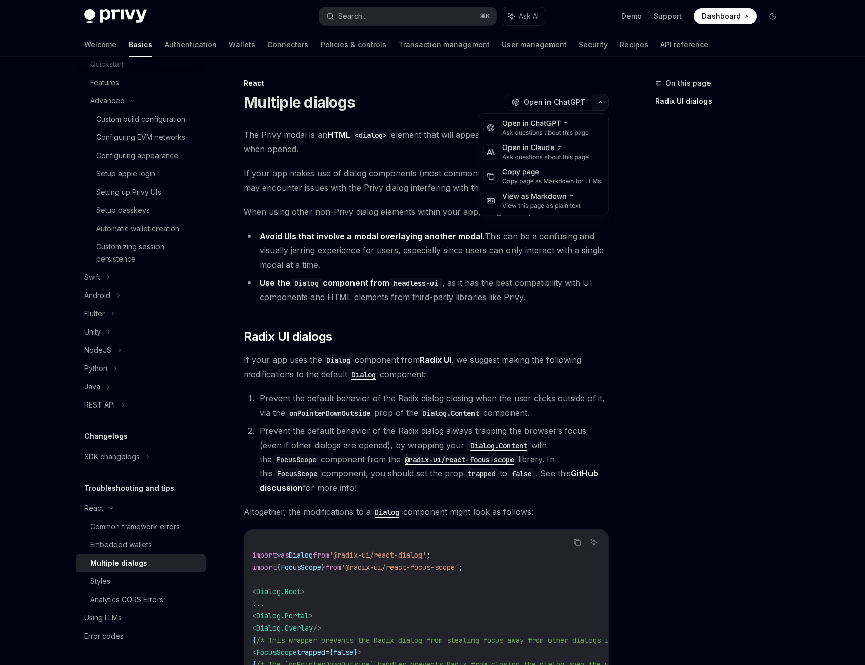
click at [598, 105] on button "button" at bounding box center [600, 102] width 17 height 17
click at [571, 198] on icon at bounding box center [572, 197] width 6 height 6
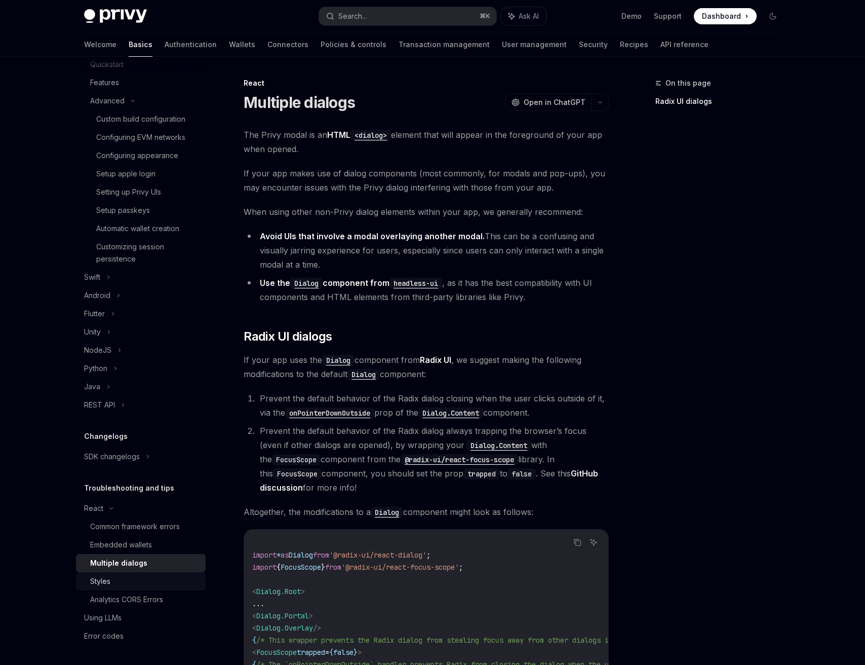
click at [91, 585] on div "Styles" at bounding box center [100, 581] width 20 height 12
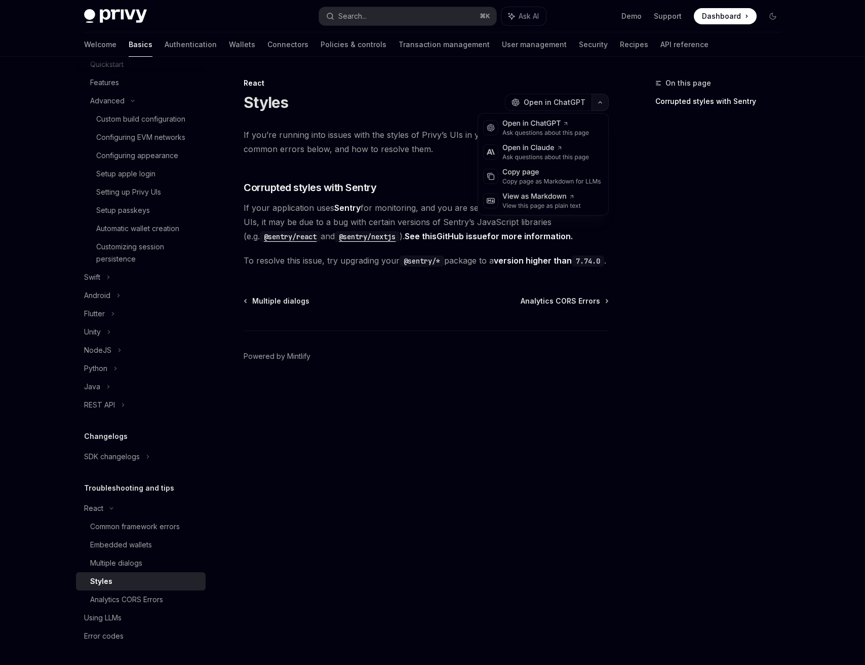
click at [605, 106] on button "button" at bounding box center [600, 102] width 17 height 17
click at [572, 194] on icon at bounding box center [572, 197] width 6 height 6
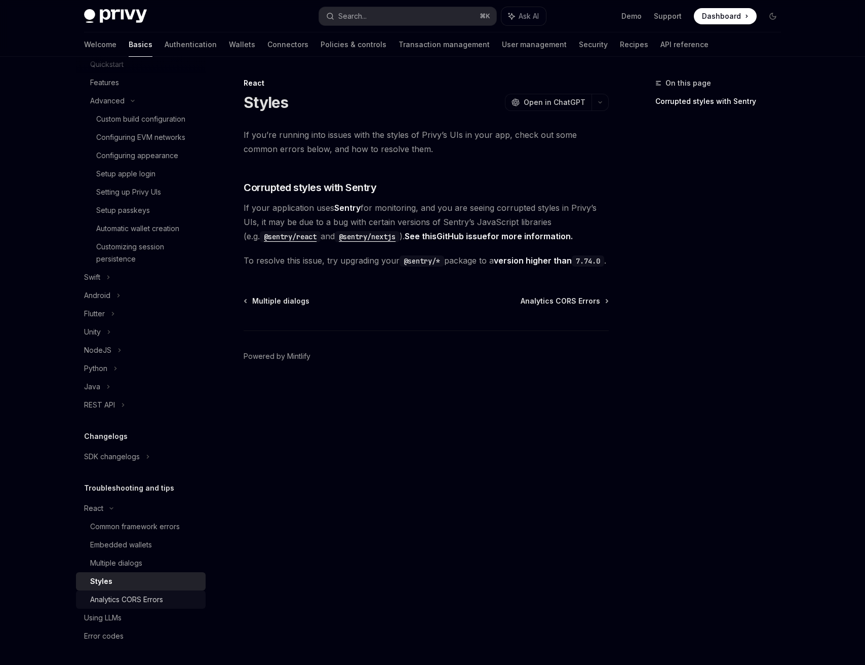
click at [145, 601] on div "Analytics CORS Errors" at bounding box center [126, 599] width 73 height 12
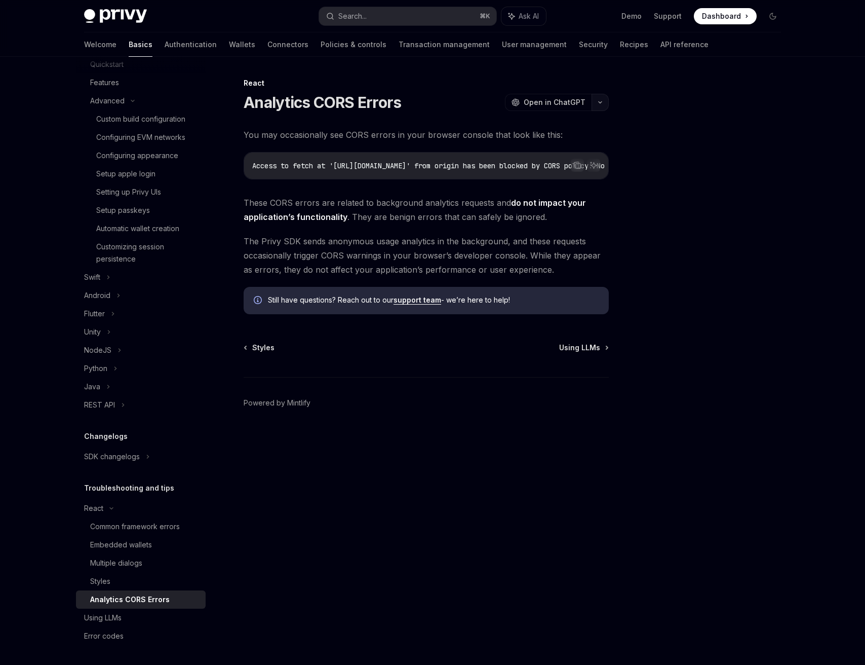
click at [599, 105] on button "button" at bounding box center [600, 102] width 17 height 17
click at [586, 204] on div "View as Markdown View this page as plain text" at bounding box center [543, 200] width 126 height 24
click at [120, 623] on div "Using LLMs" at bounding box center [102, 617] width 37 height 12
type textarea "*"
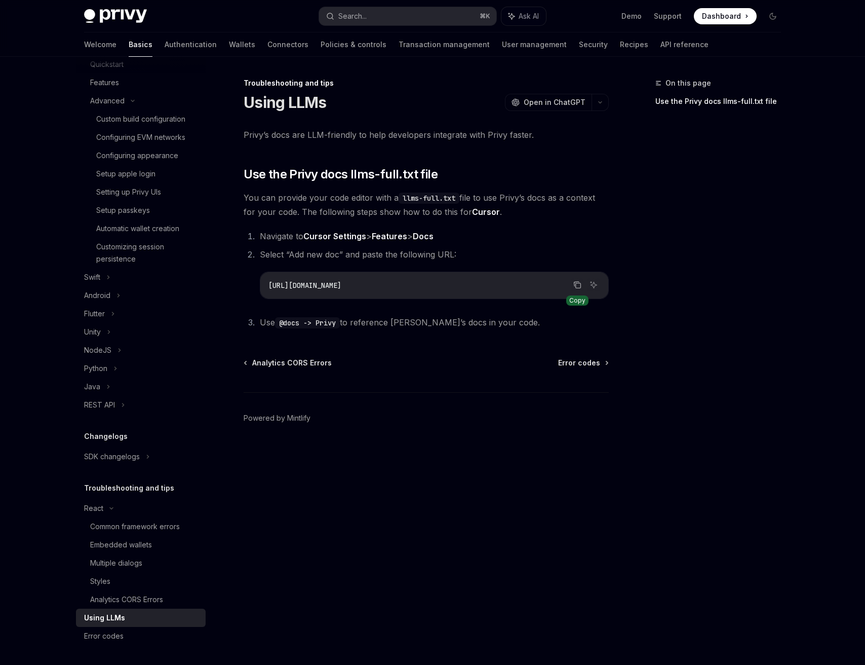
click at [579, 286] on icon "Copy the contents from the code block" at bounding box center [577, 285] width 8 height 8
click at [118, 632] on div "Error codes" at bounding box center [104, 636] width 40 height 12
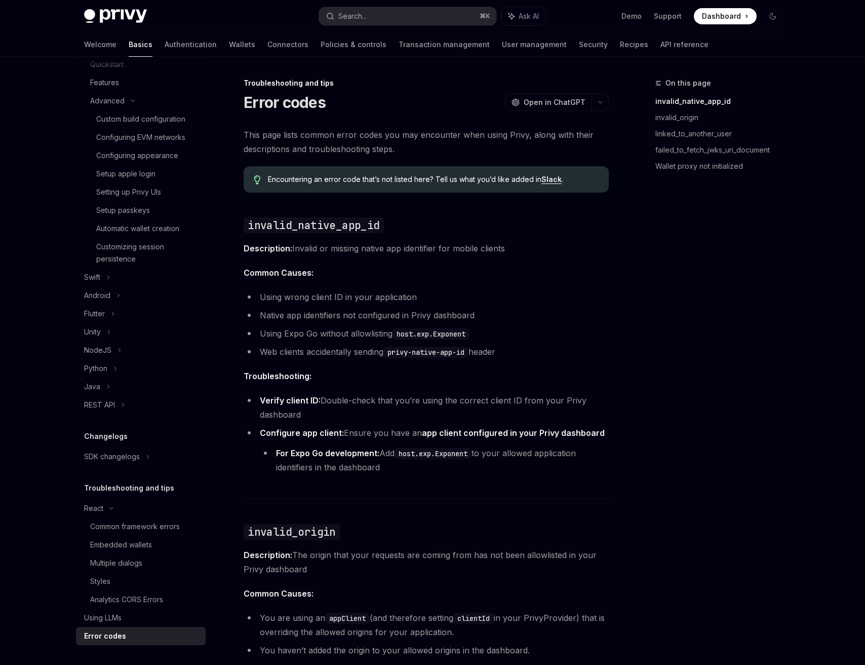
click at [207, 38] on div "Welcome Basics Authentication Wallets Connectors Policies & controls Transactio…" at bounding box center [396, 44] width 625 height 24
click at [267, 40] on link "Connectors" at bounding box center [287, 44] width 41 height 24
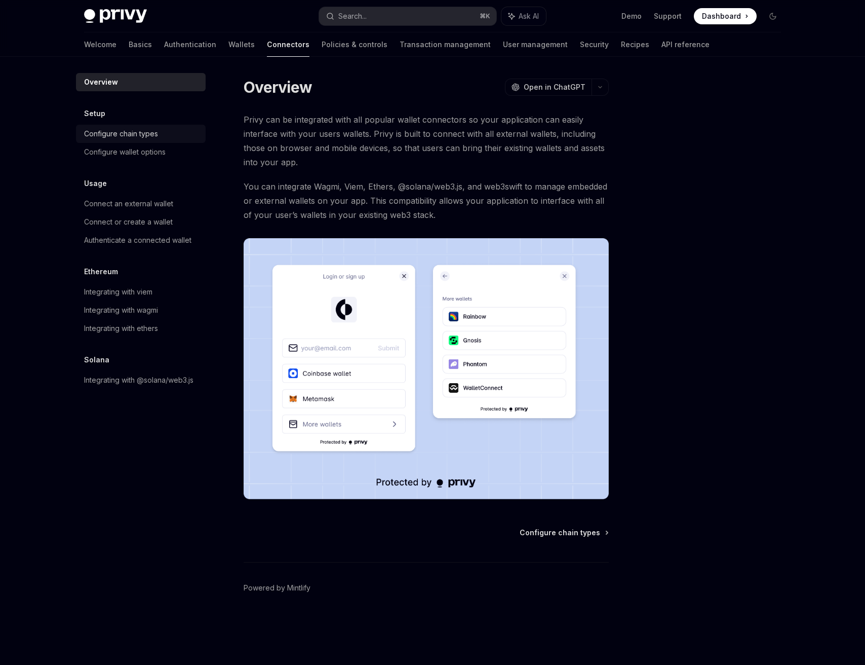
click at [166, 129] on div "Configure chain types" at bounding box center [142, 134] width 116 height 12
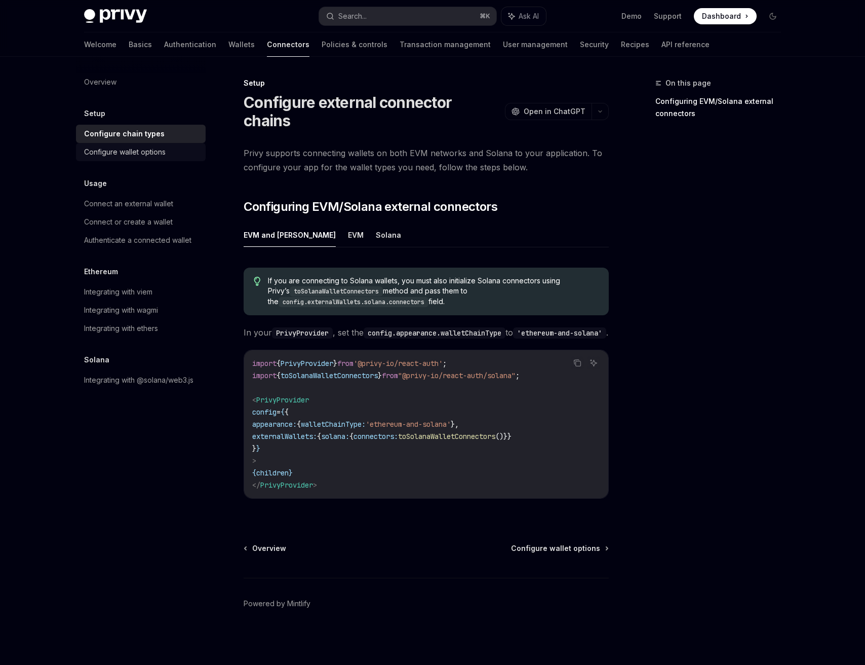
click at [163, 149] on div "Configure wallet options" at bounding box center [125, 152] width 82 height 12
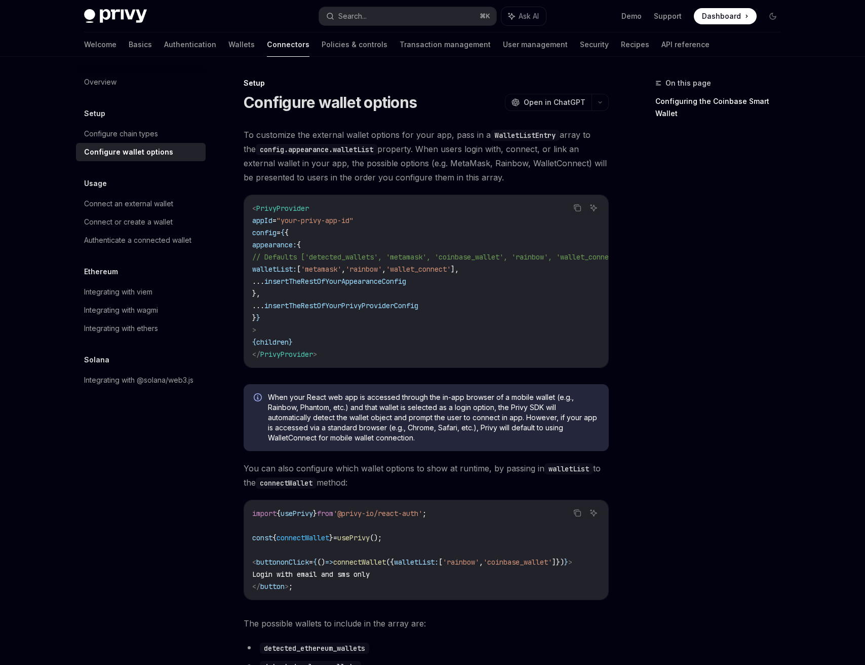
click at [531, 139] on code "WalletListEntry" at bounding box center [525, 135] width 69 height 11
type textarea "*"
